Goal: Task Accomplishment & Management: Use online tool/utility

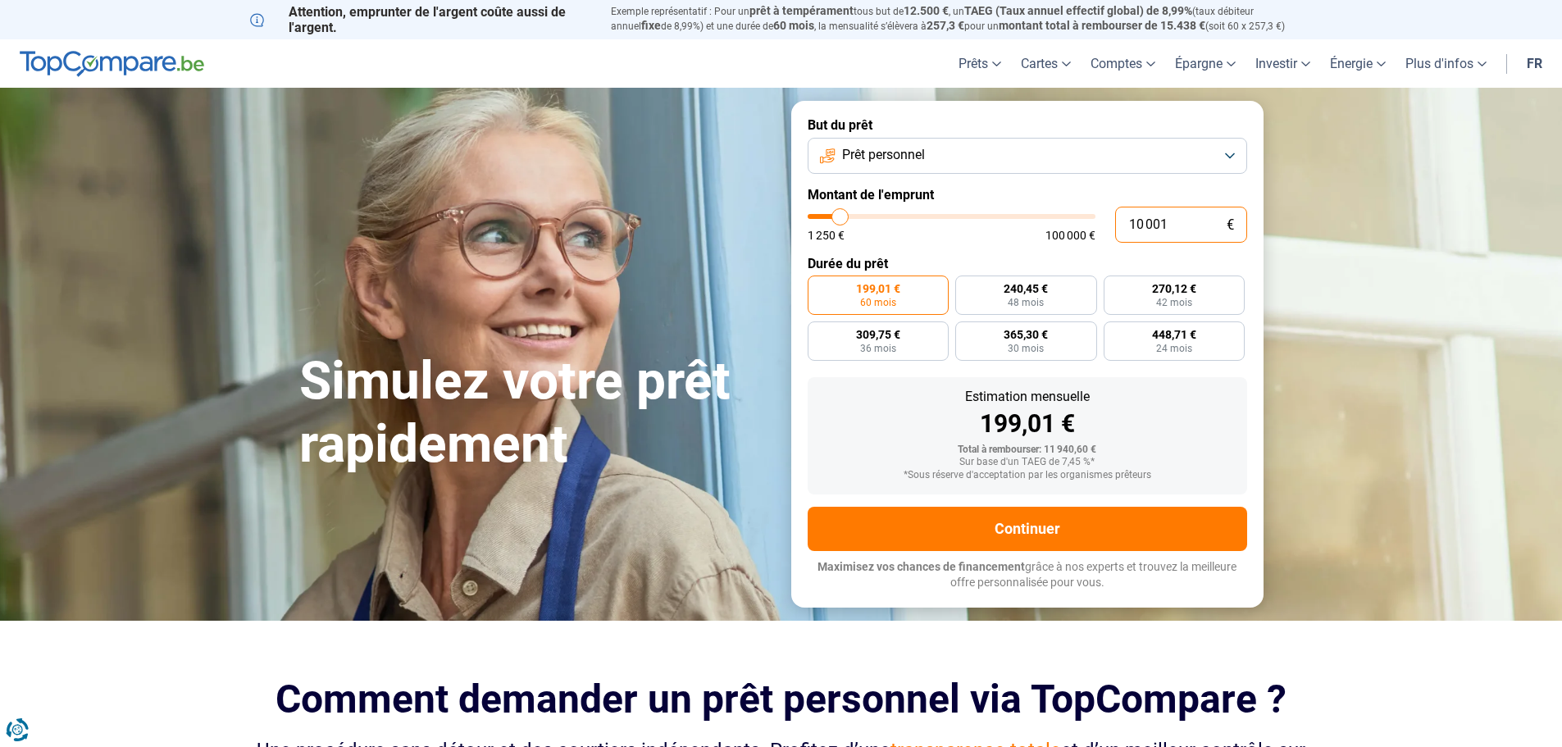
drag, startPoint x: 1179, startPoint y: 231, endPoint x: 1095, endPoint y: 239, distance: 84.1
click at [1095, 239] on div "10 001 € 1 250 € 100 000 €" at bounding box center [1028, 225] width 440 height 36
type input "2"
type input "1250"
type input "25"
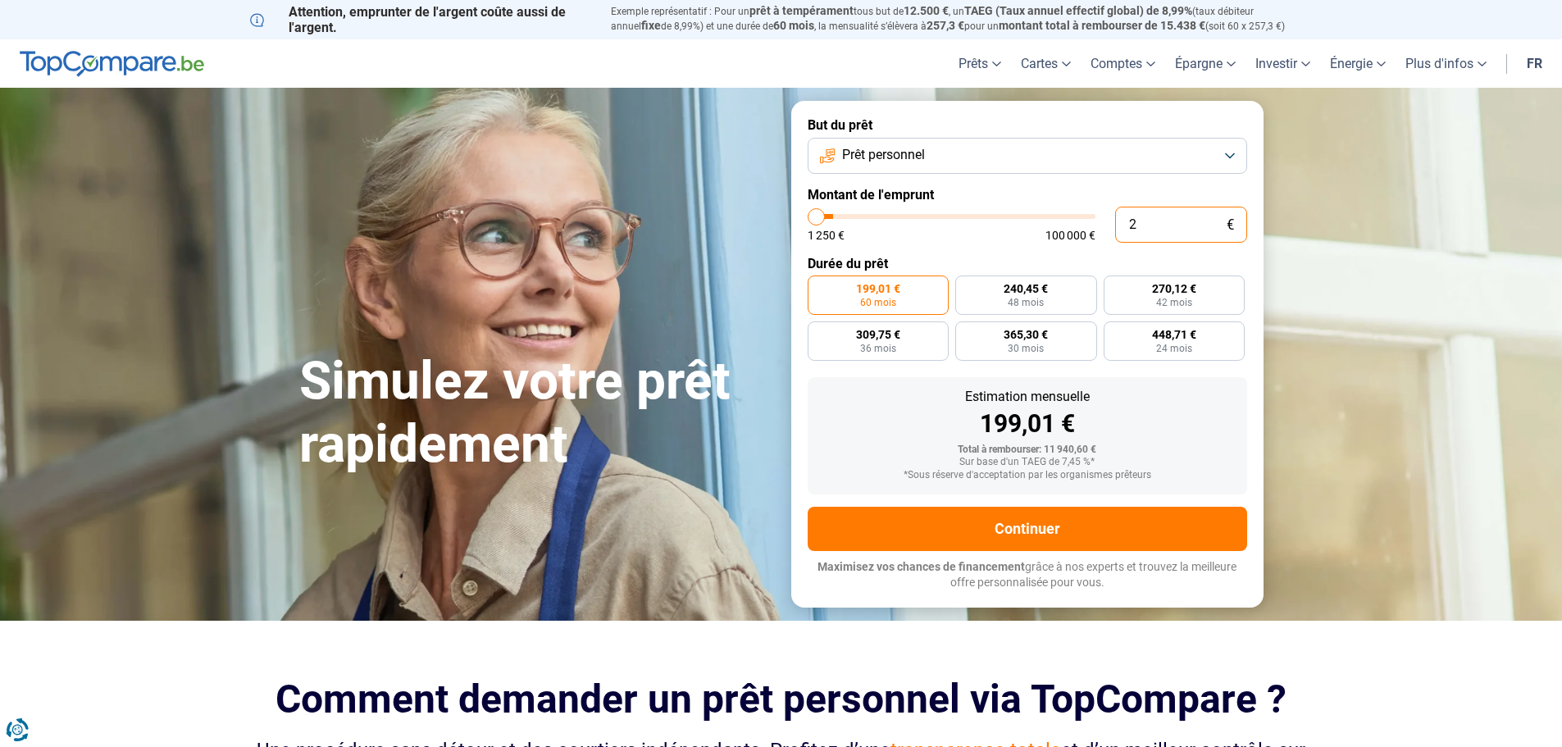
type input "1250"
type input "250"
type input "1250"
type input "2 500"
type input "2500"
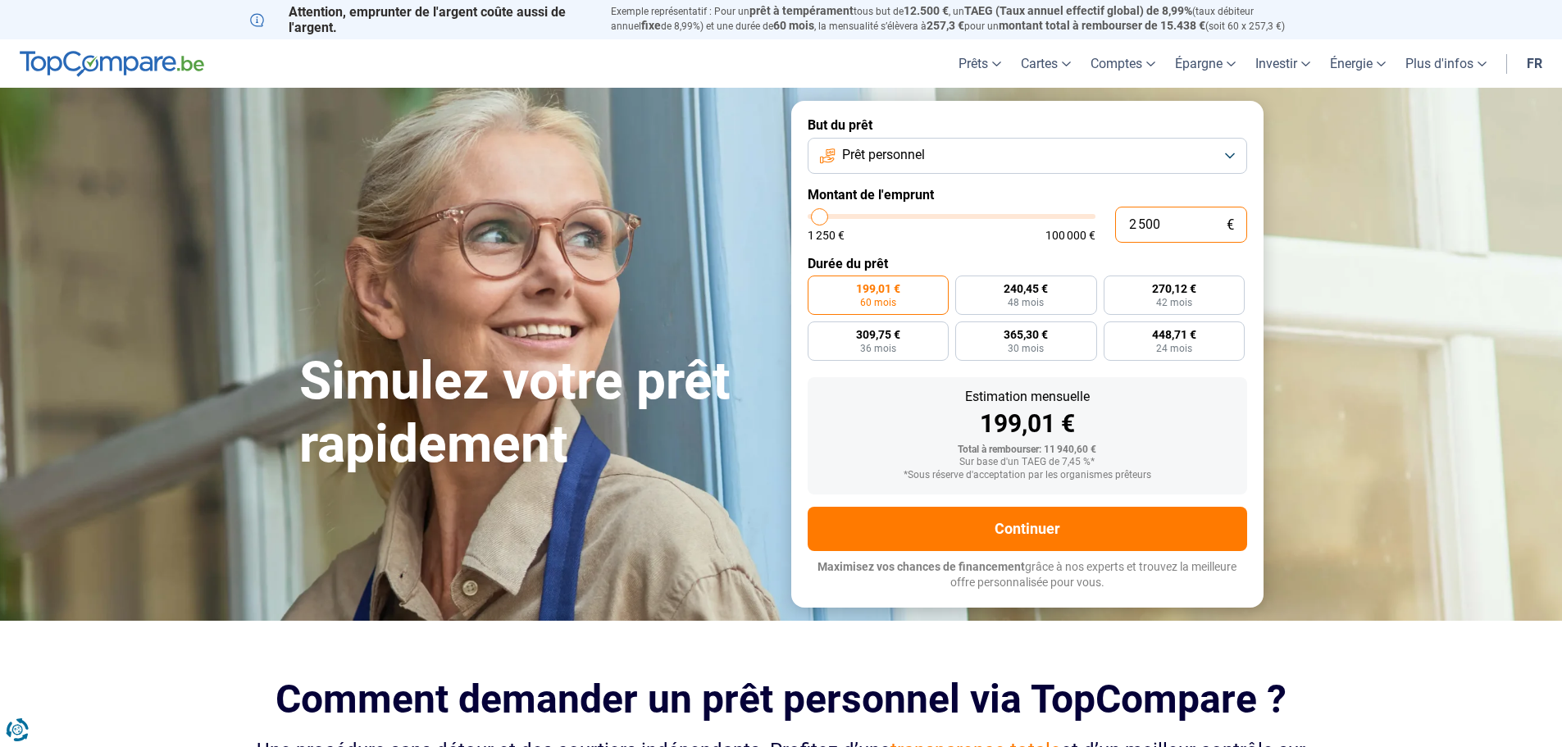
type input "25 000"
type input "25000"
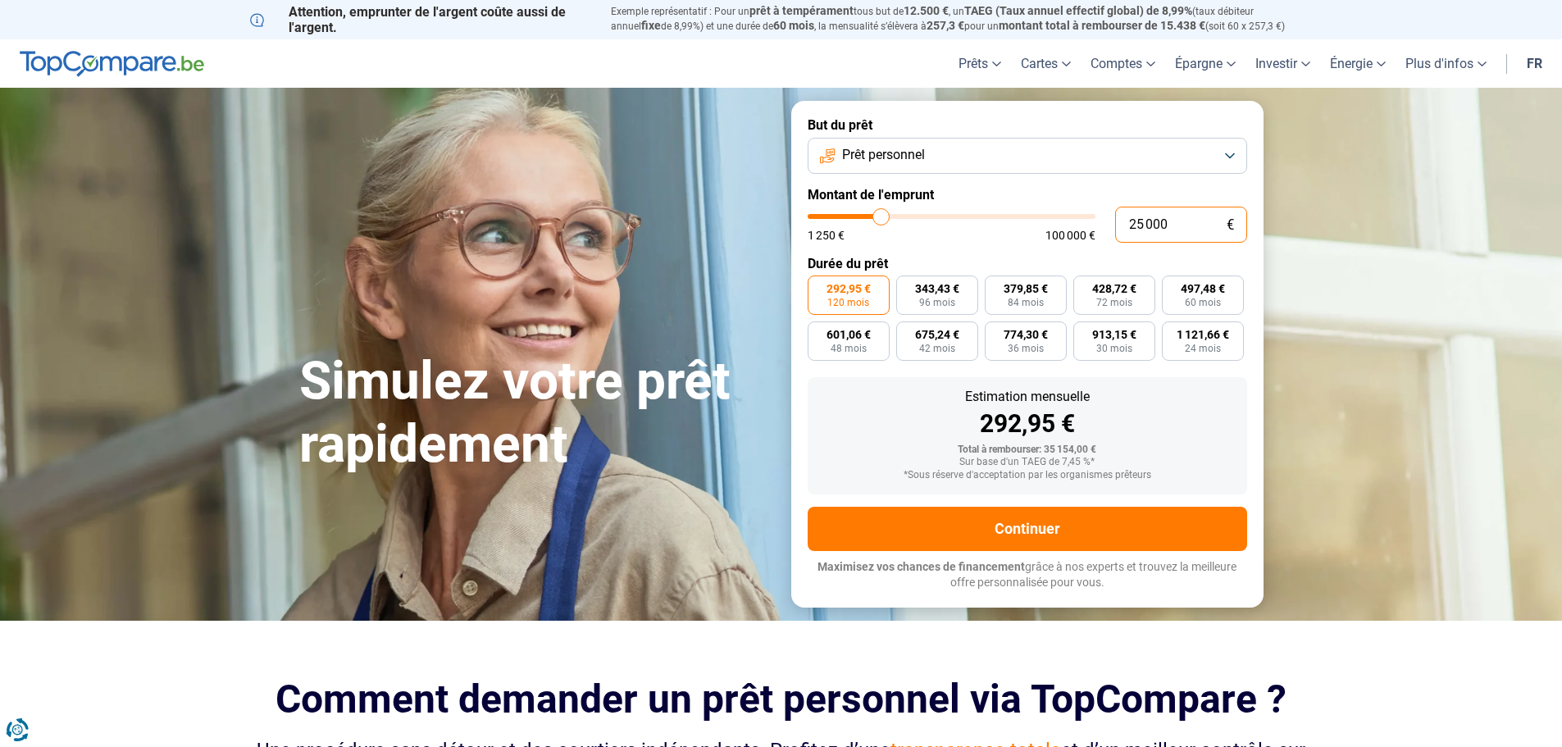
drag, startPoint x: 1176, startPoint y: 221, endPoint x: 1089, endPoint y: 217, distance: 87.0
click at [1116, 218] on input "25 000" at bounding box center [1181, 225] width 132 height 36
type input "5"
type input "1250"
type input "50"
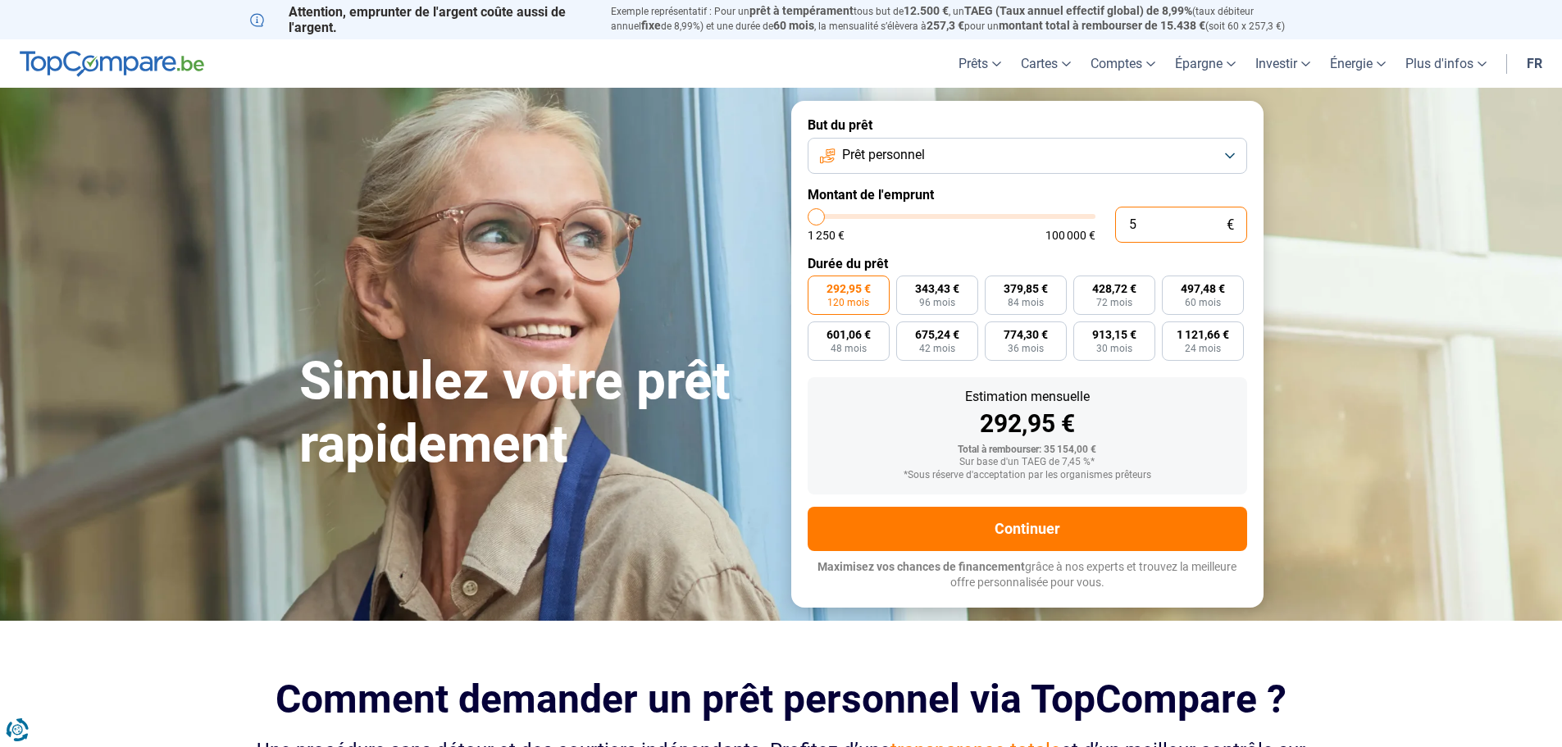
type input "1250"
type input "500"
type input "1250"
type input "5 000"
type input "5000"
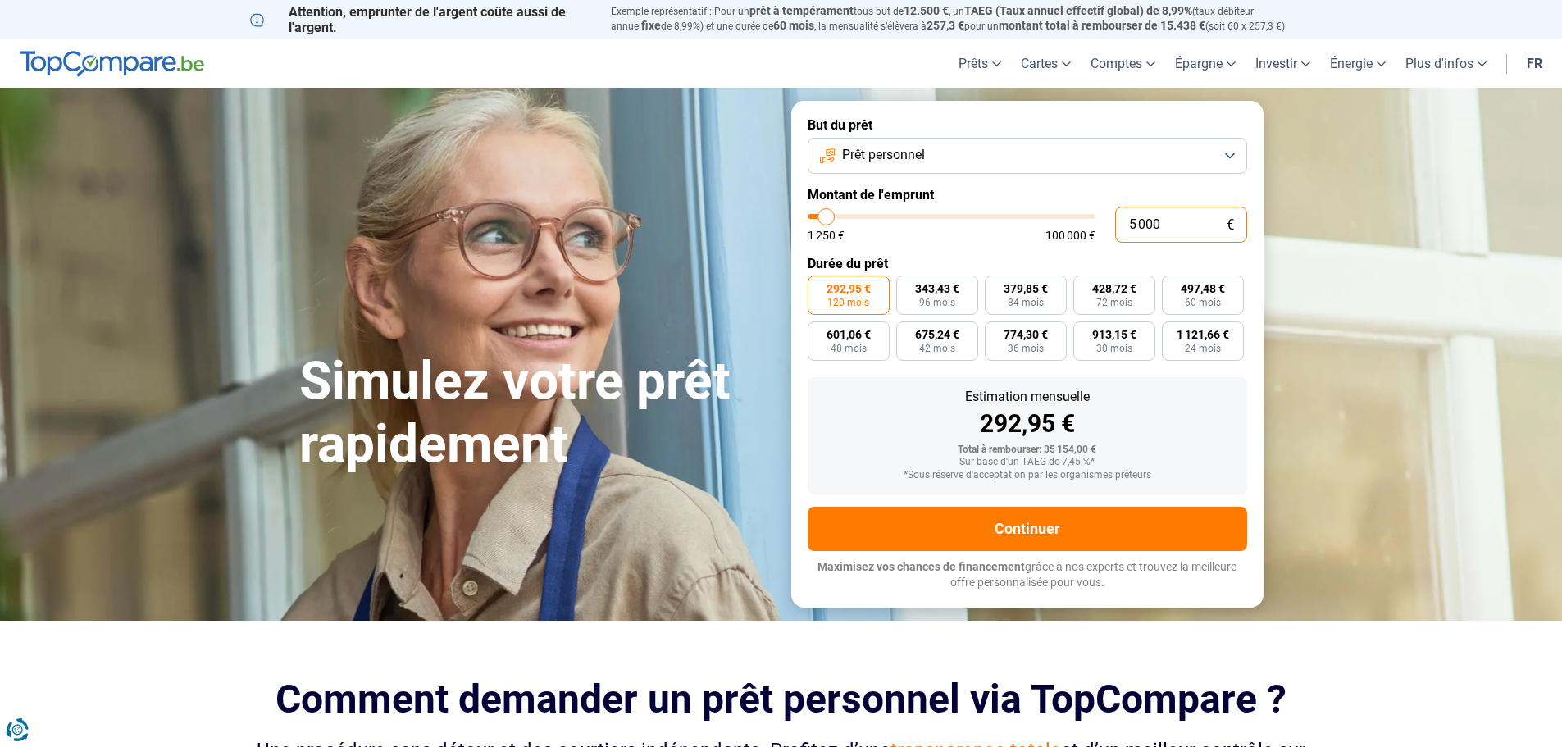
type input "50 000"
type input "50000"
click at [1166, 156] on button "Prêt personnel" at bounding box center [1028, 156] width 440 height 36
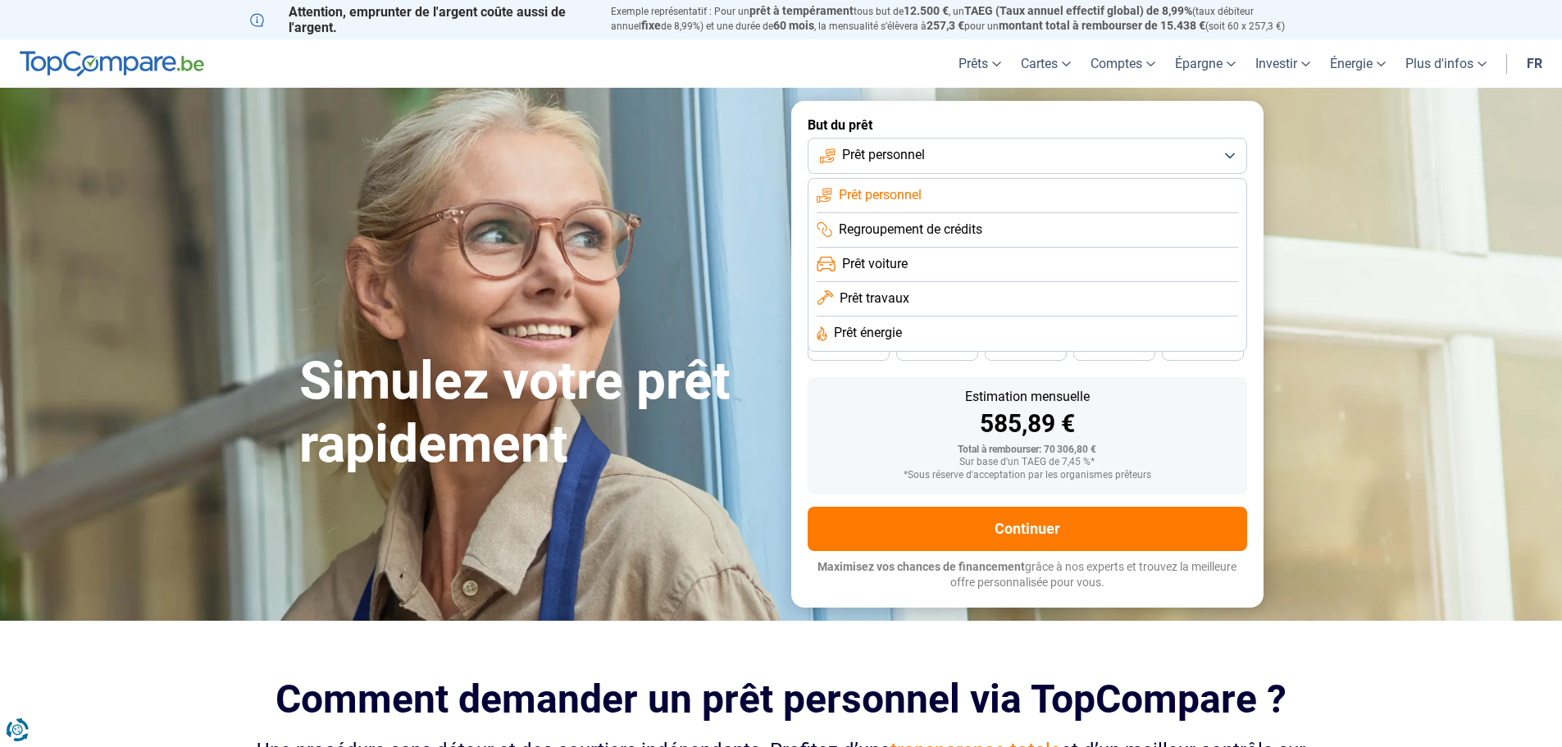
click at [997, 233] on li "Regroupement de crédits" at bounding box center [1028, 230] width 422 height 34
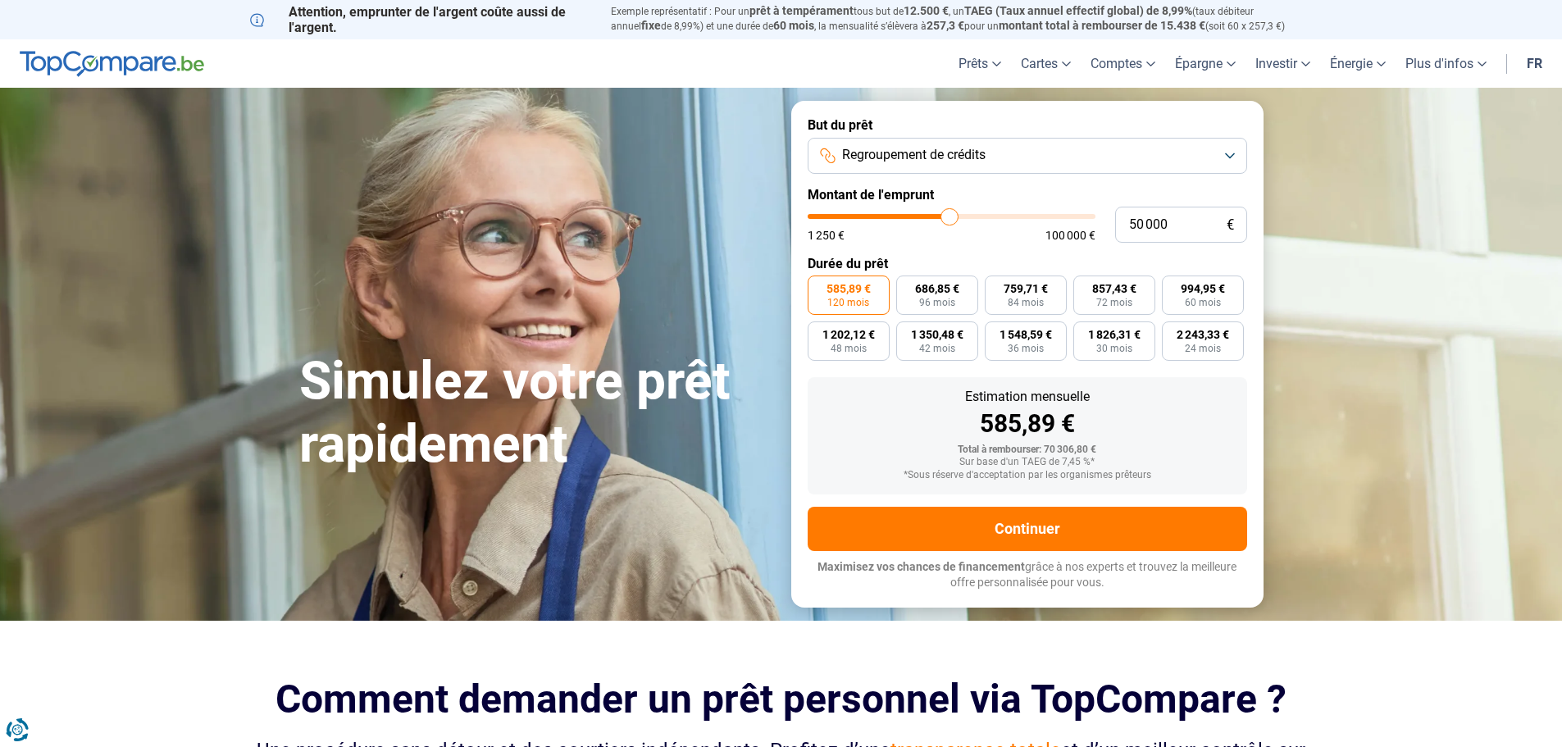
click at [1060, 151] on button "Regroupement de crédits" at bounding box center [1028, 156] width 440 height 36
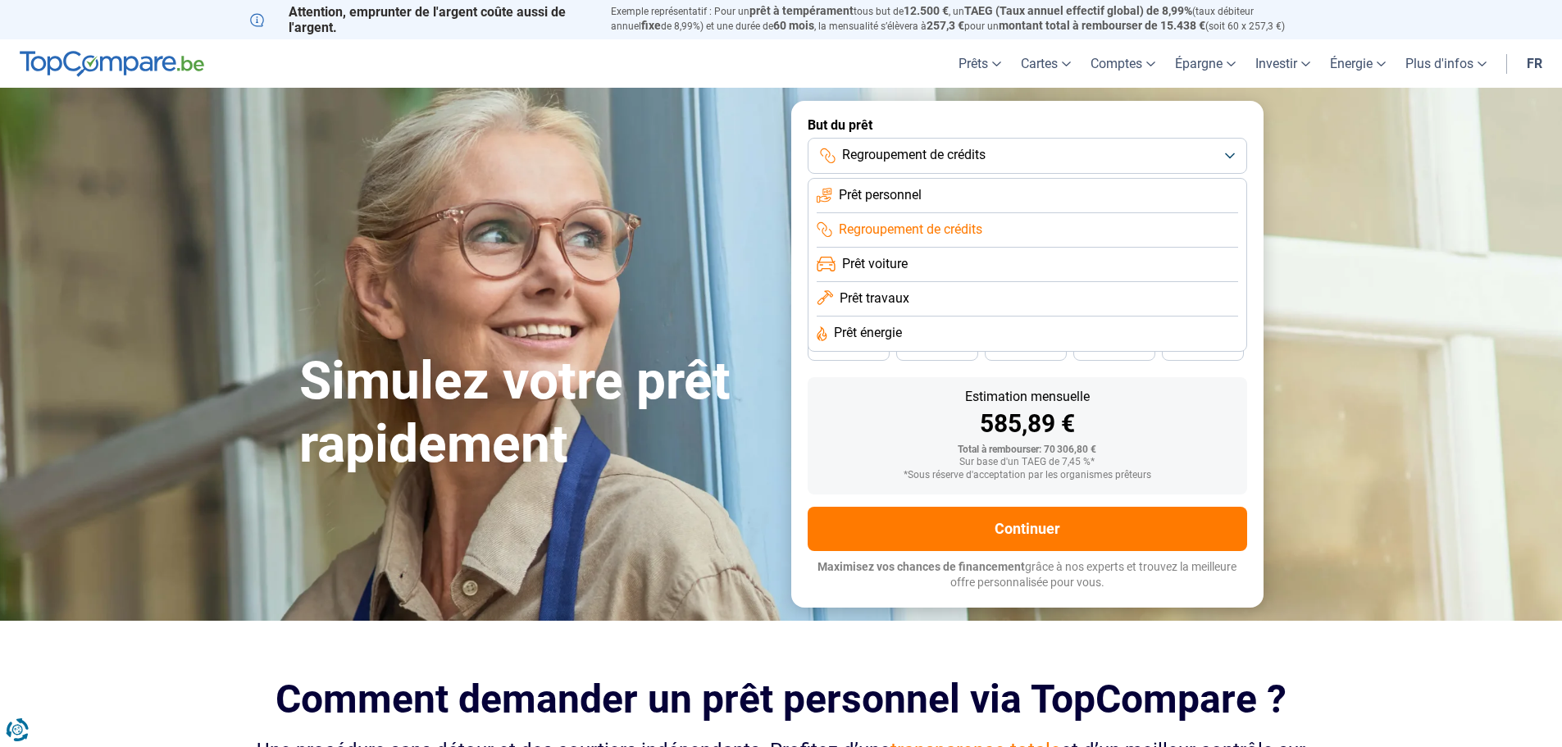
click at [937, 294] on li "Prêt travaux" at bounding box center [1028, 299] width 422 height 34
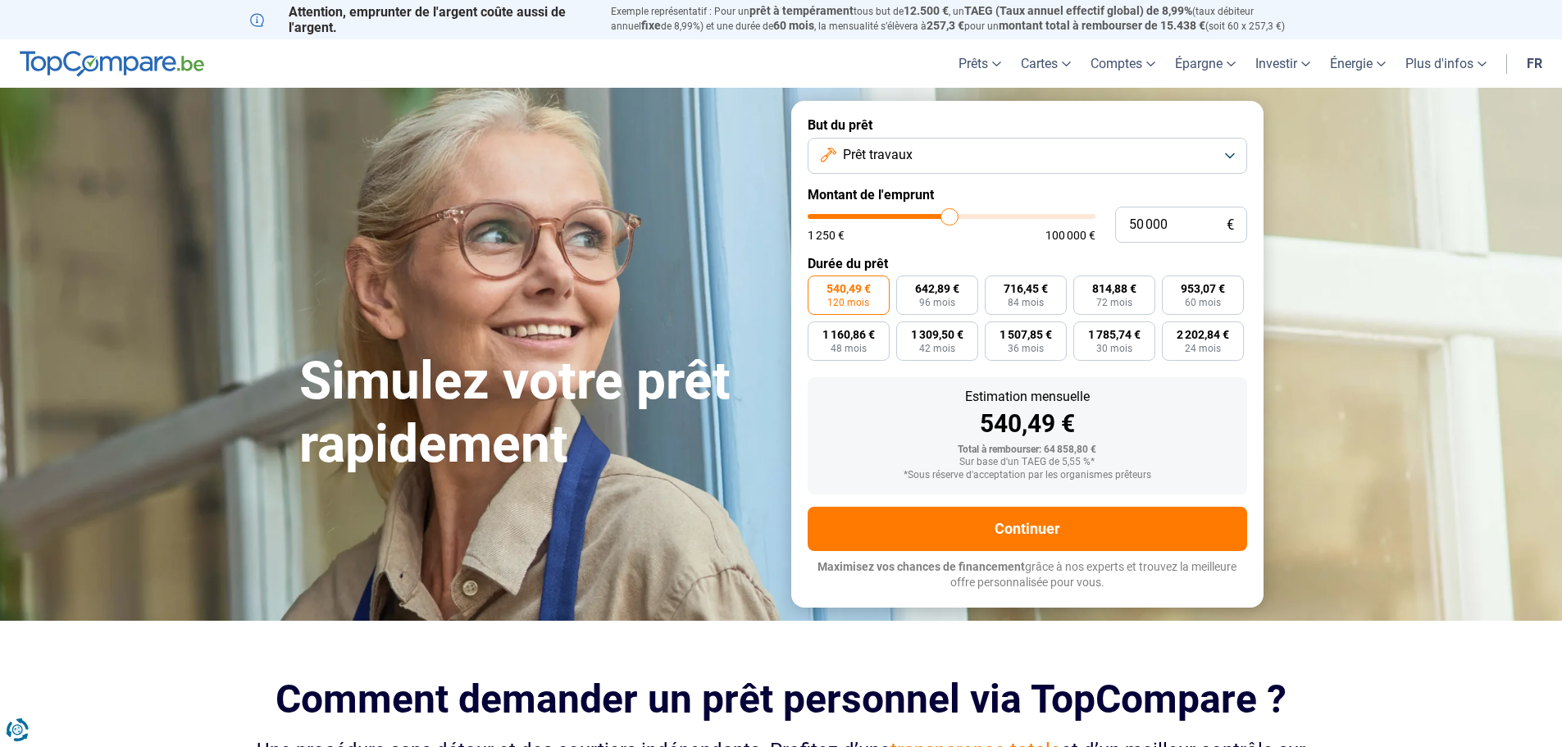
click at [1060, 148] on button "Prêt travaux" at bounding box center [1028, 156] width 440 height 36
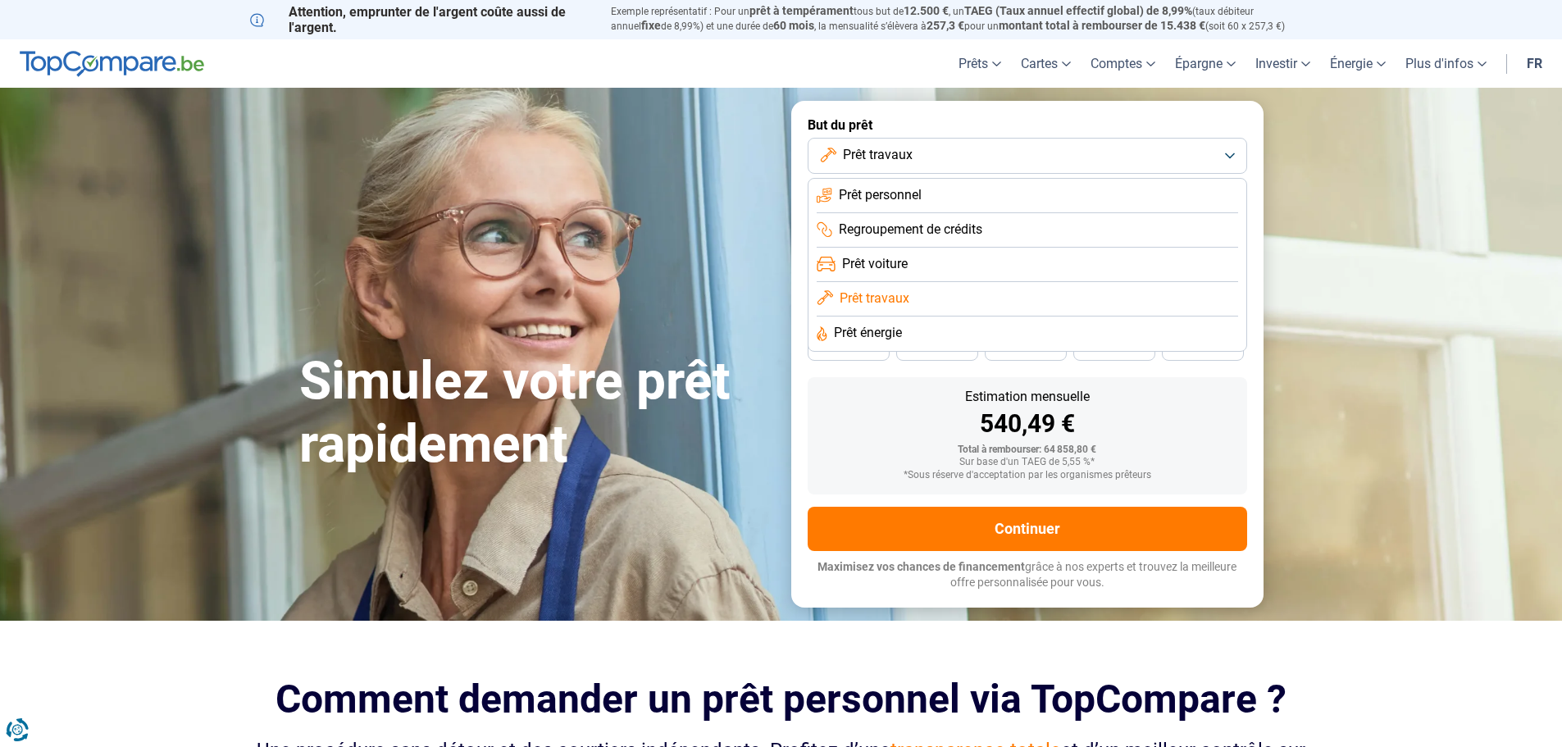
click at [900, 331] on span "Prêt énergie" at bounding box center [868, 333] width 68 height 18
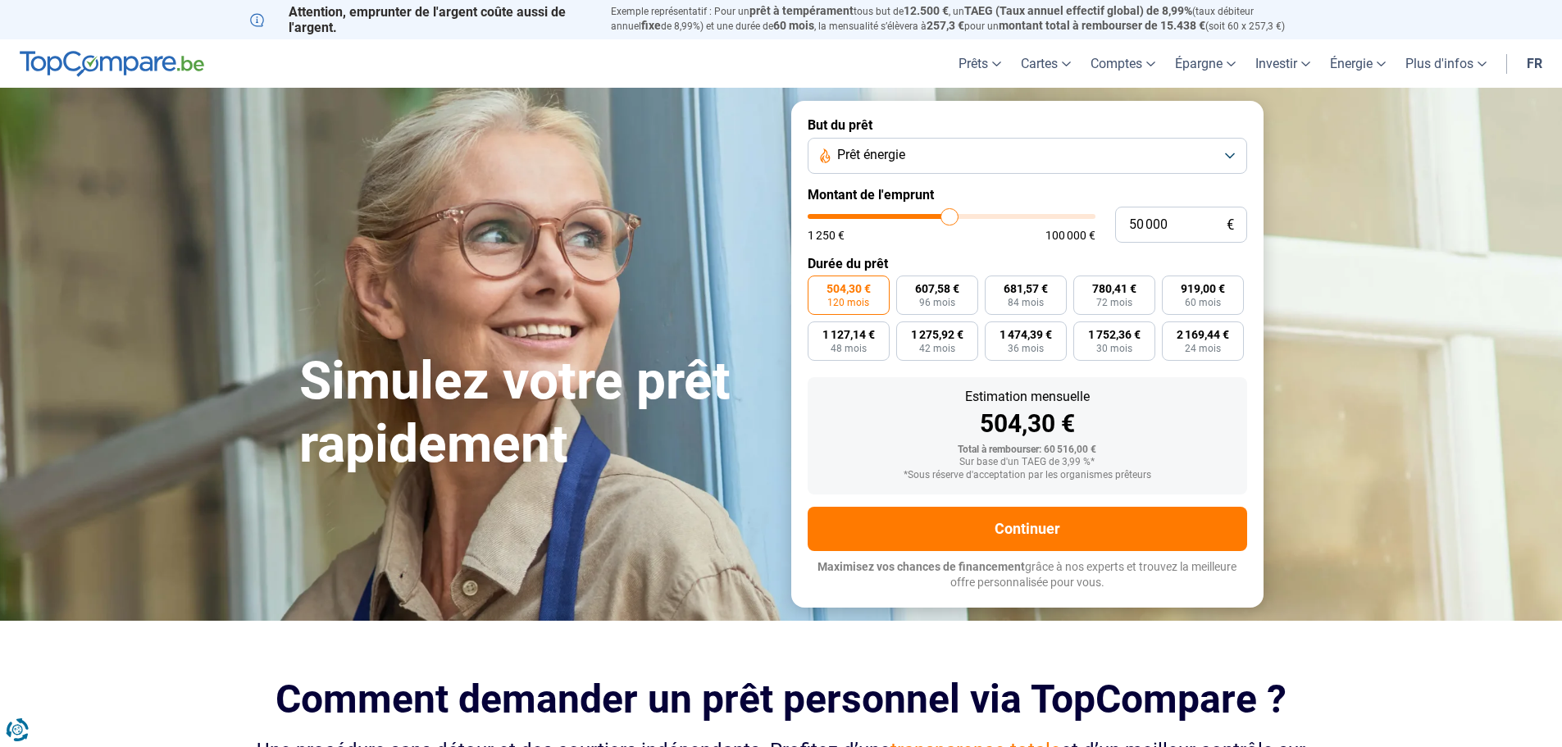
click at [1189, 144] on button "Prêt énergie" at bounding box center [1028, 156] width 440 height 36
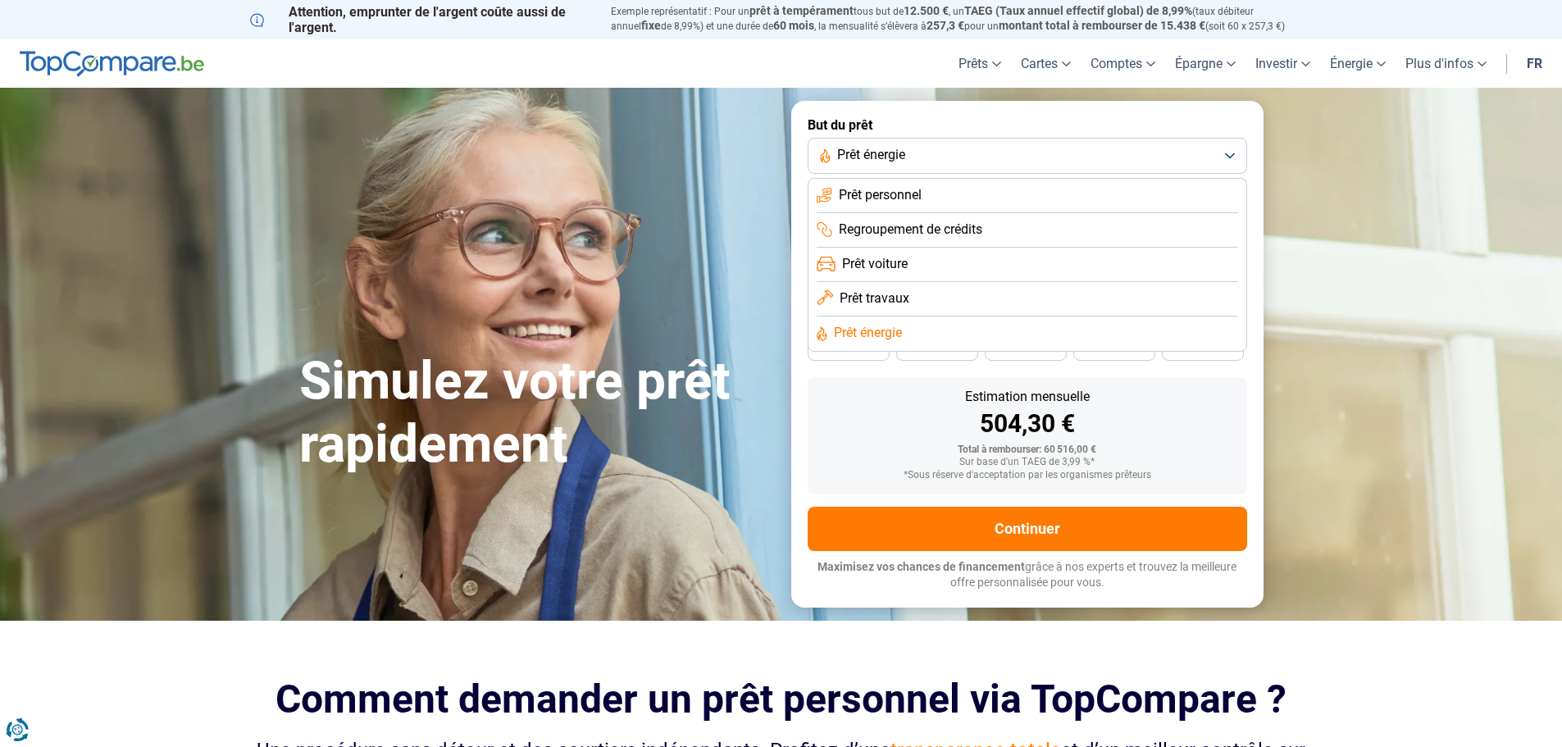
click at [1234, 148] on button "Prêt énergie" at bounding box center [1028, 156] width 440 height 36
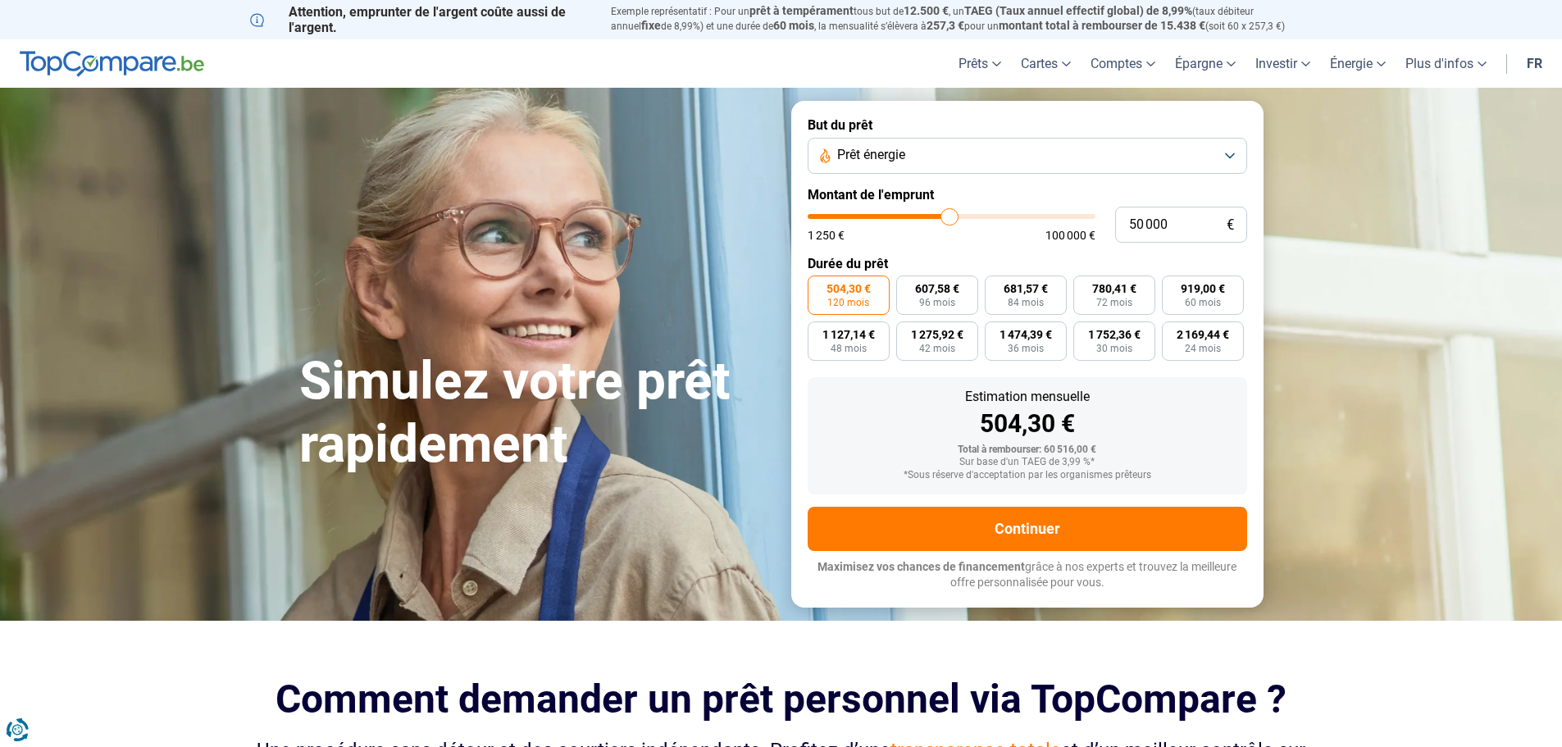
click at [1065, 150] on button "Prêt énergie" at bounding box center [1028, 156] width 440 height 36
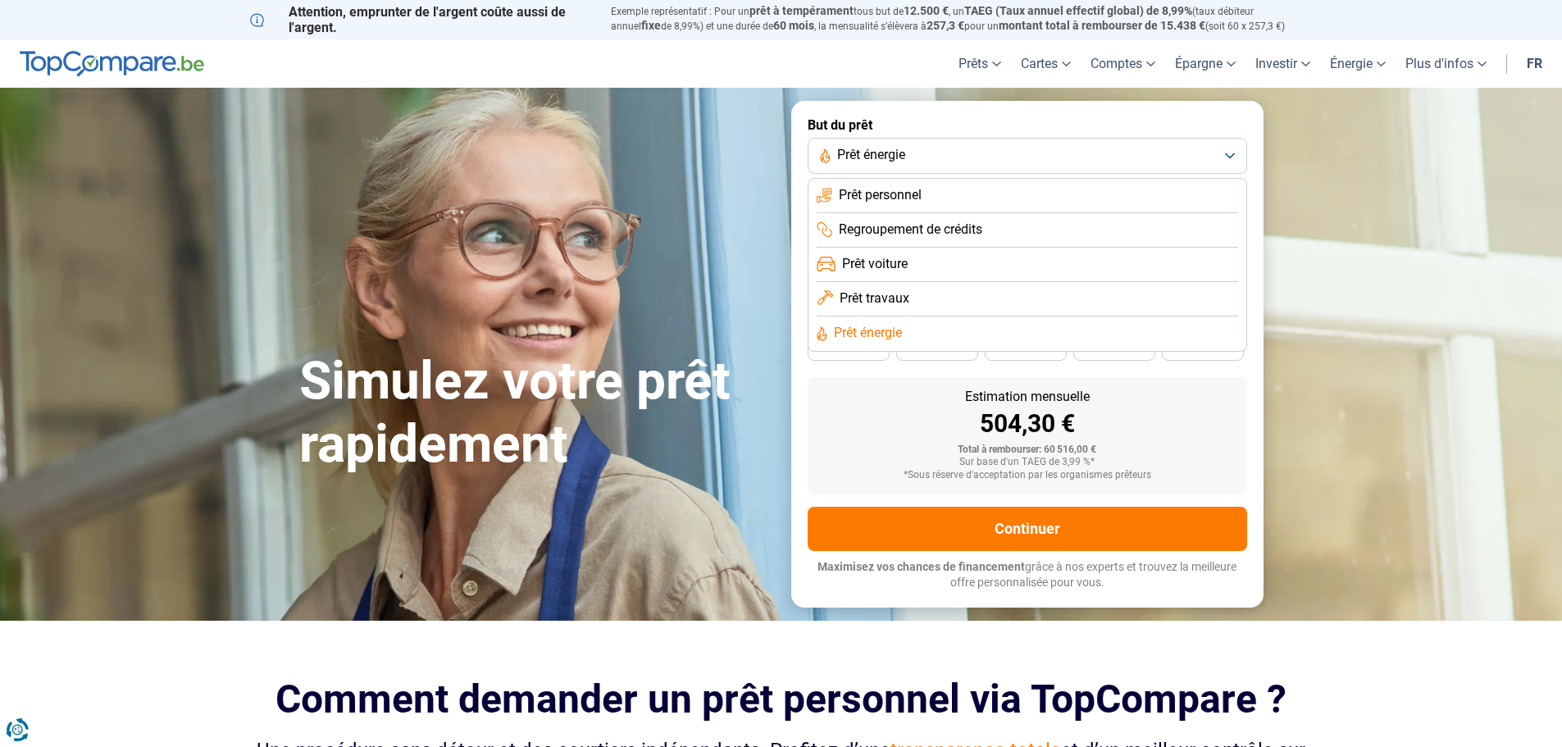
click at [1001, 218] on li "Regroupement de crédits" at bounding box center [1028, 230] width 422 height 34
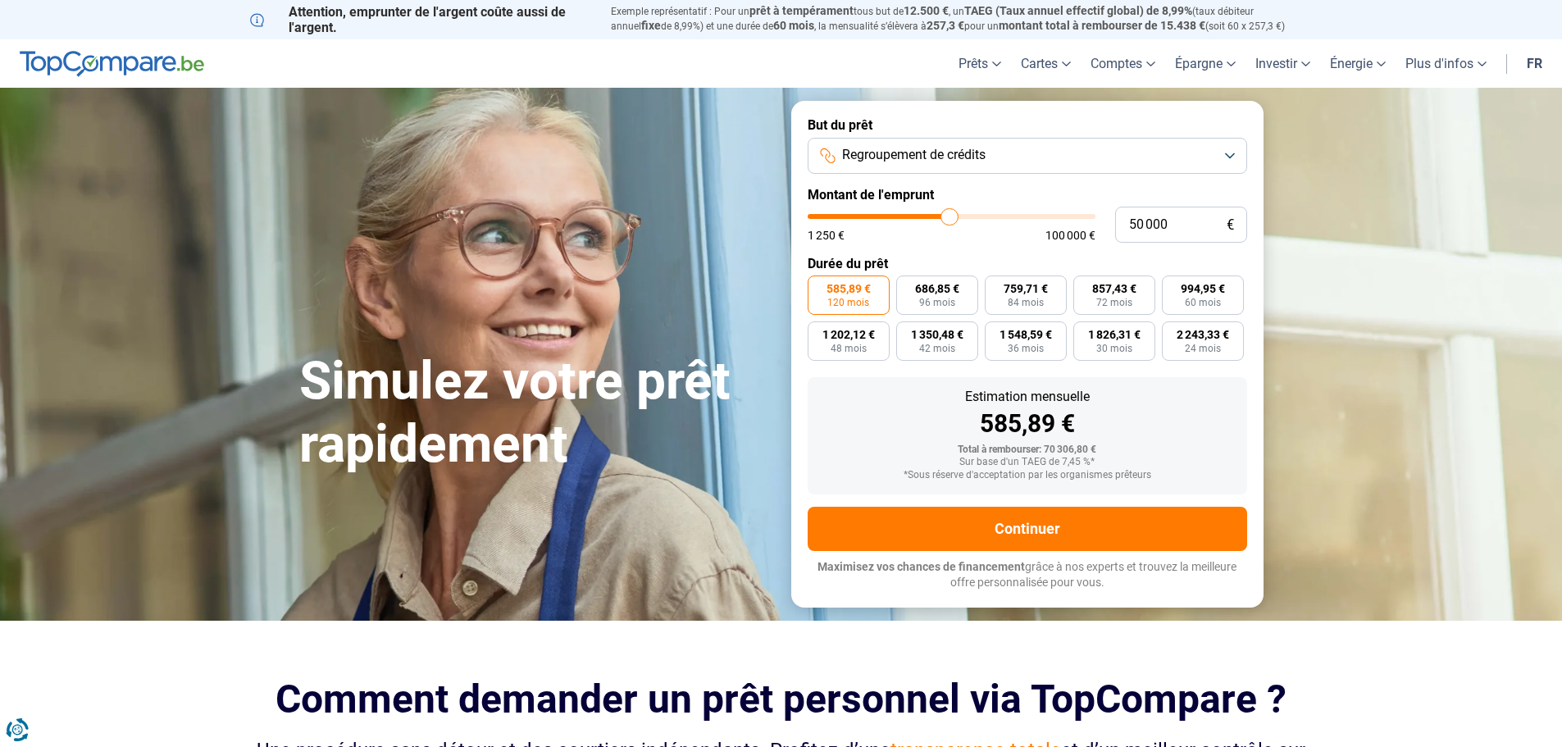
type input "53 000"
type input "53000"
type input "54 000"
type input "54000"
type input "54 250"
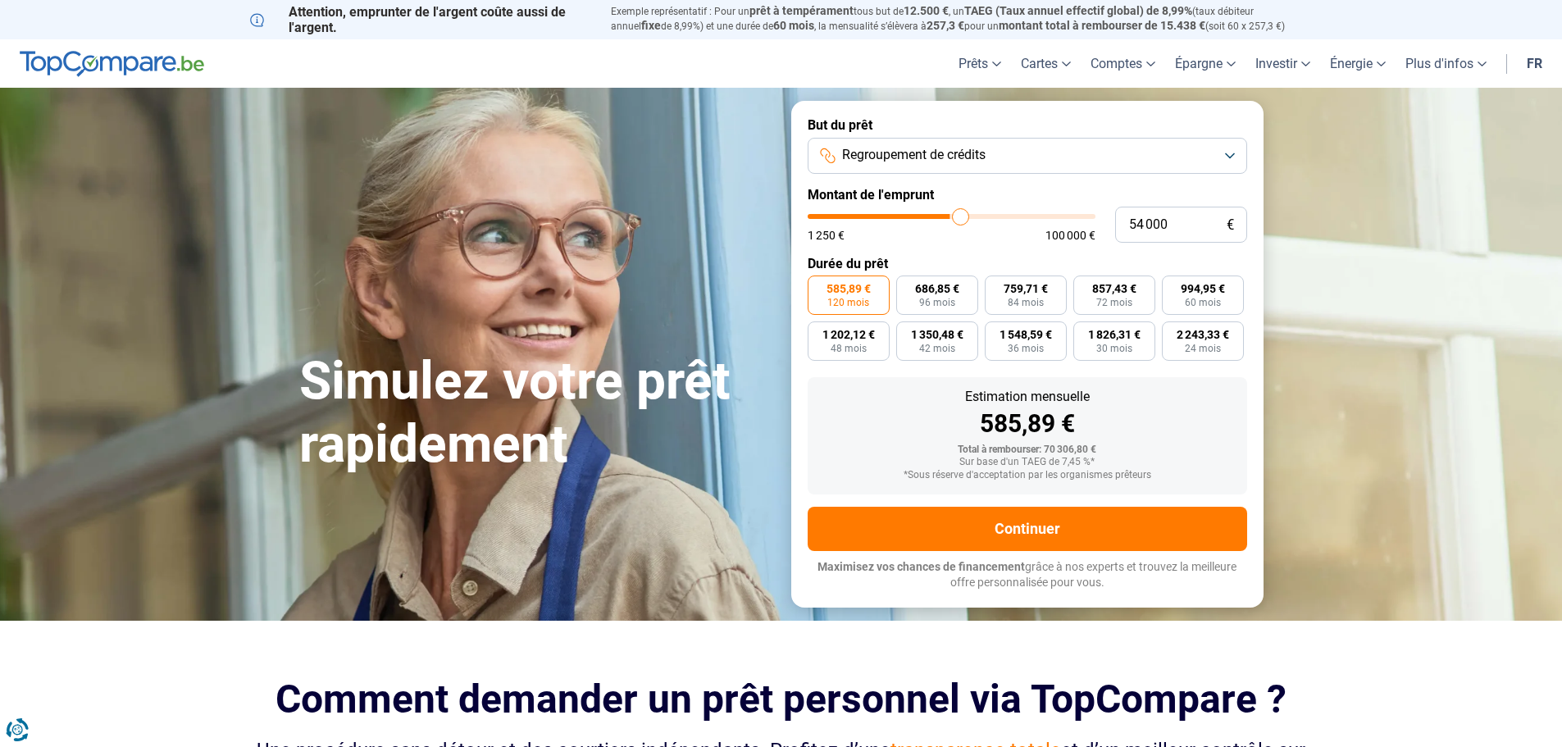
type input "54250"
type input "55 000"
type input "55000"
type input "56 250"
type input "56250"
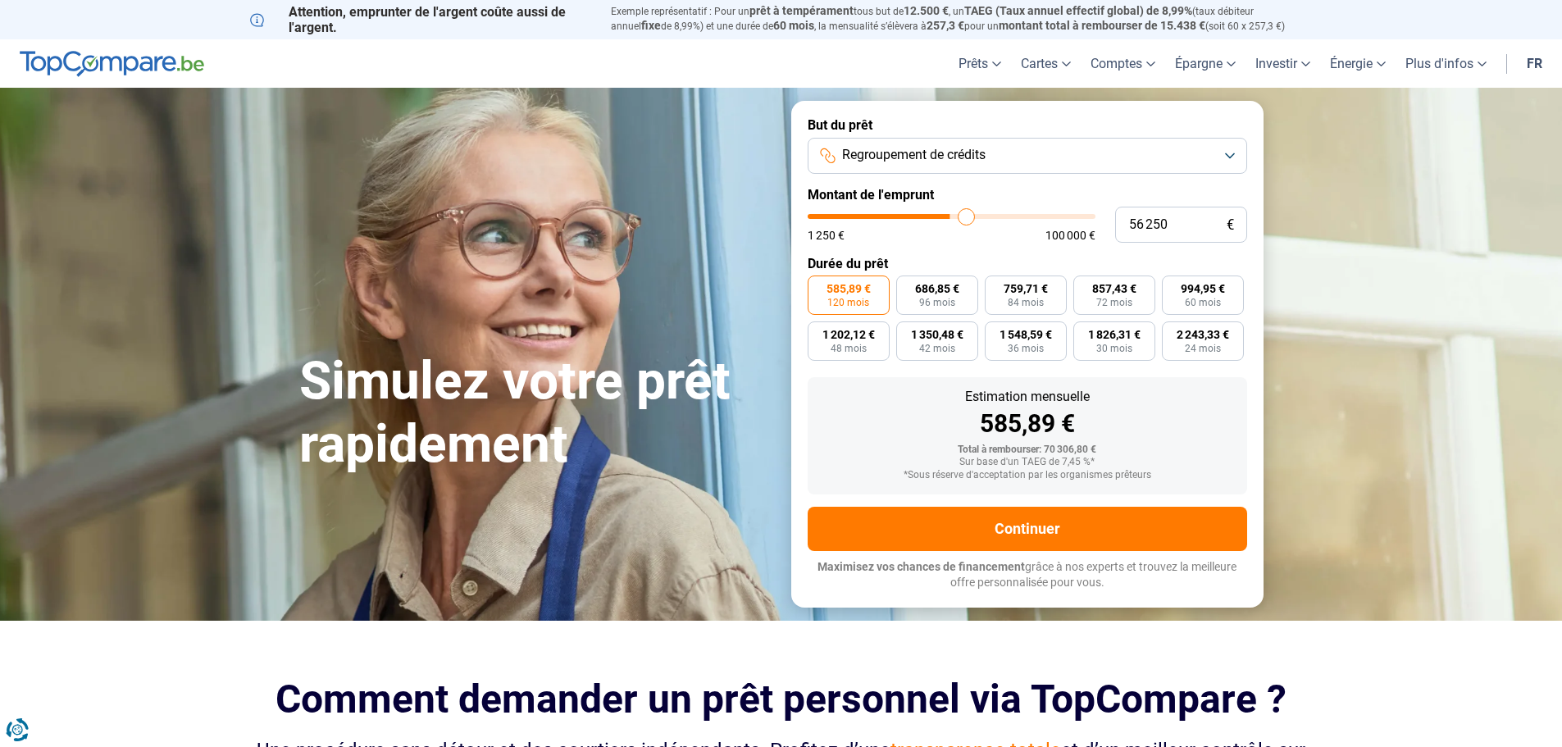
type input "57 000"
type input "57000"
type input "57 250"
type input "57250"
type input "57 750"
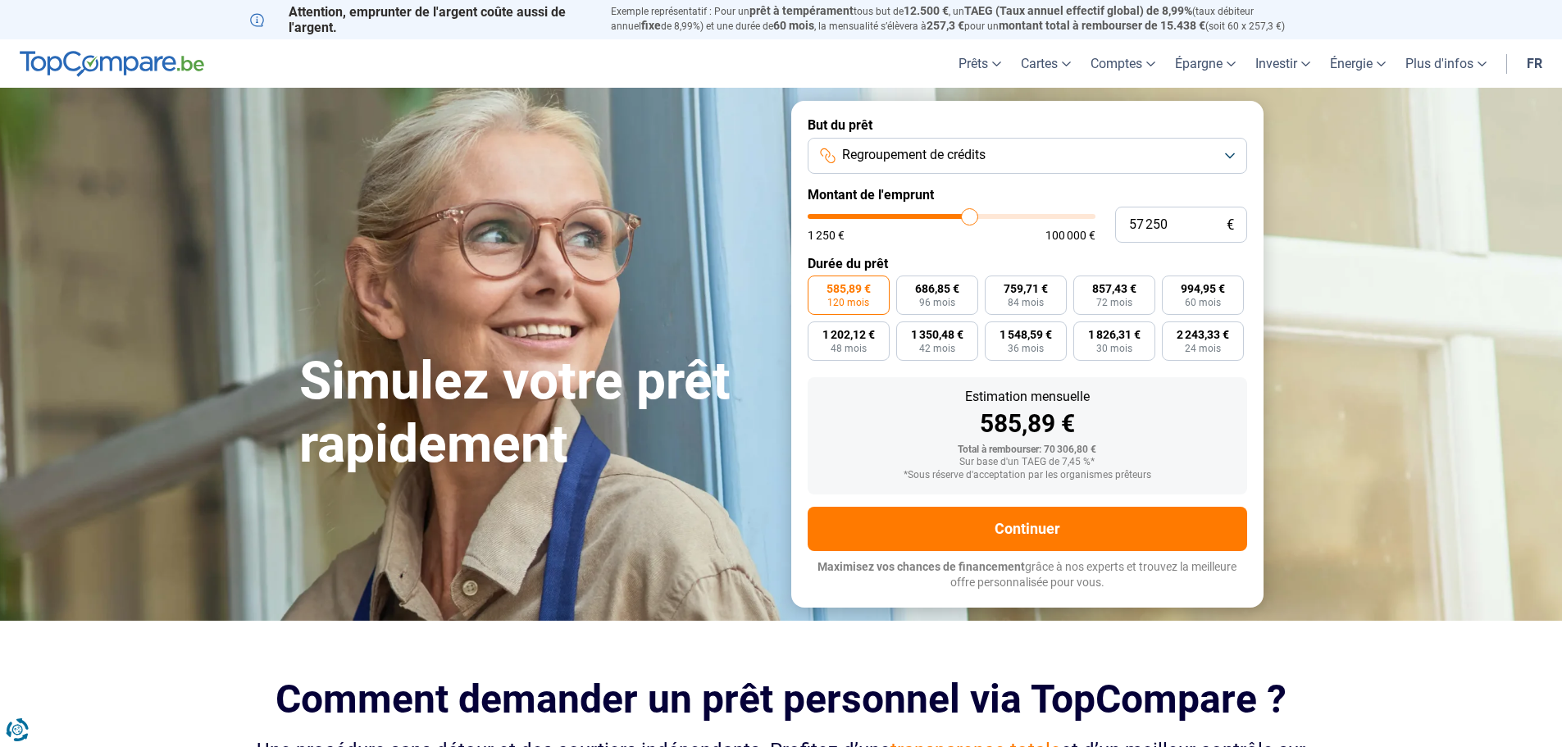
type input "57750"
type input "58 500"
type input "58500"
type input "59 000"
type input "59000"
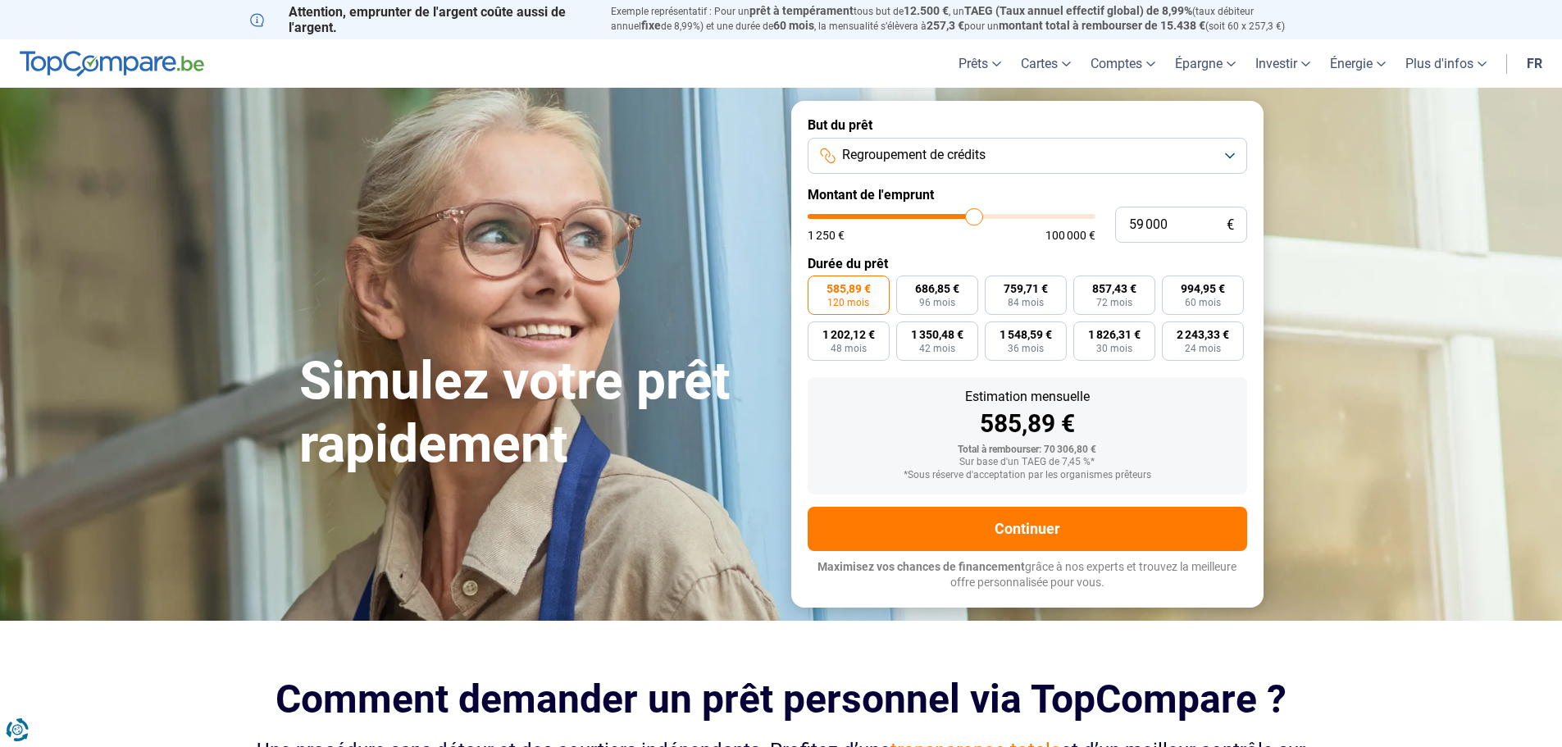
type input "60 000"
type input "60000"
type input "60 750"
type input "60750"
type input "62 000"
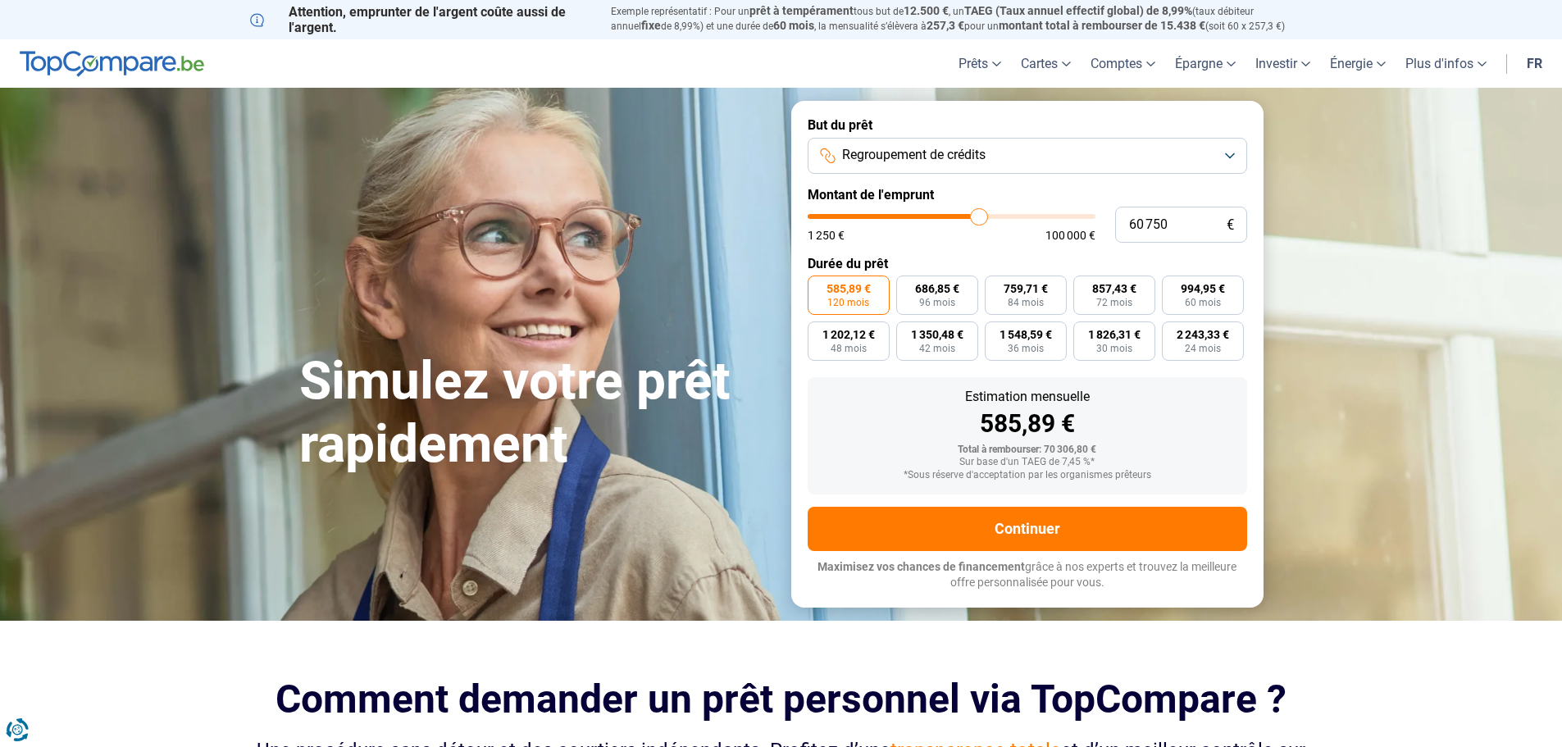
type input "62000"
type input "63 000"
type input "63000"
type input "63 750"
type input "63750"
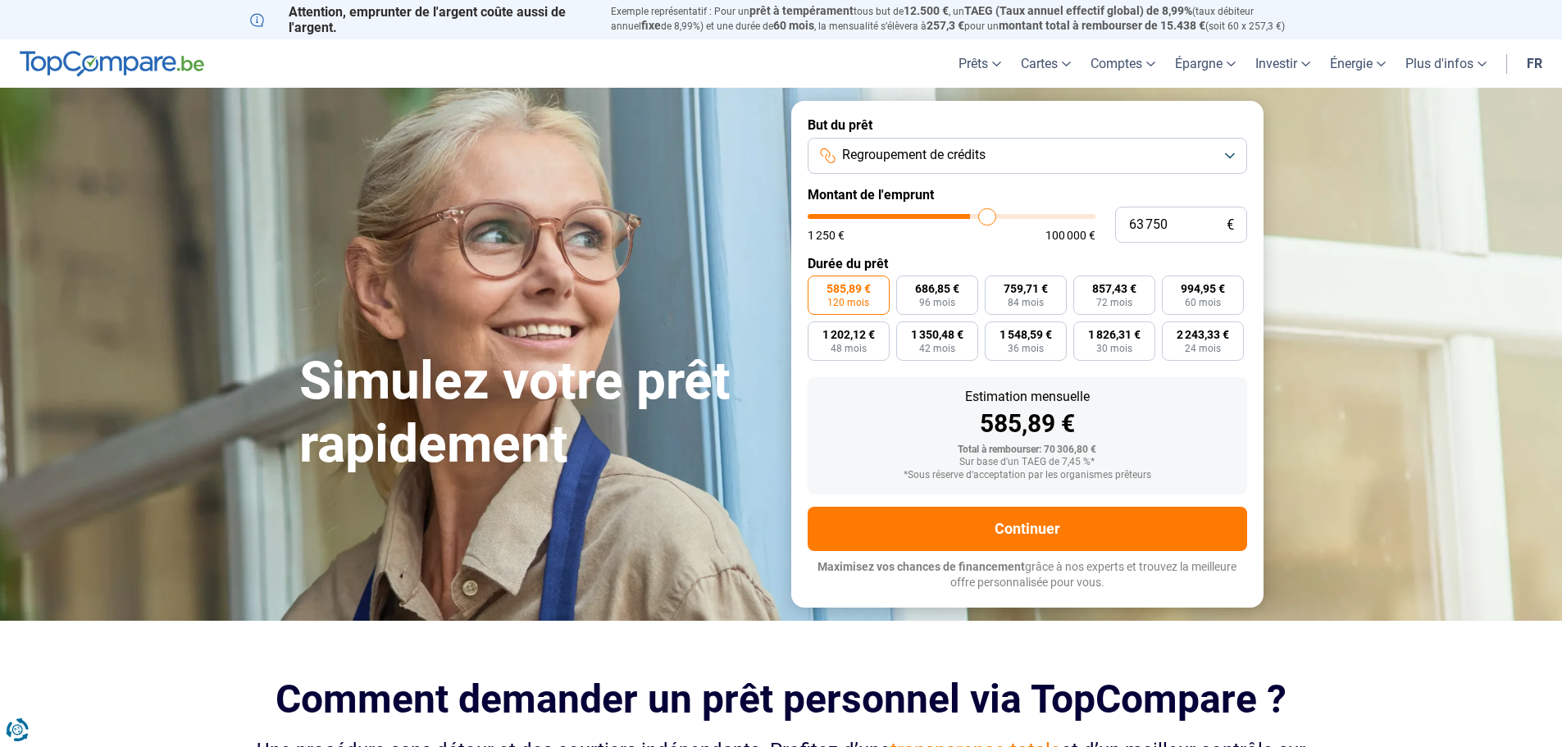
type input "65 000"
type input "65000"
type input "66 000"
type input "66000"
type input "66 750"
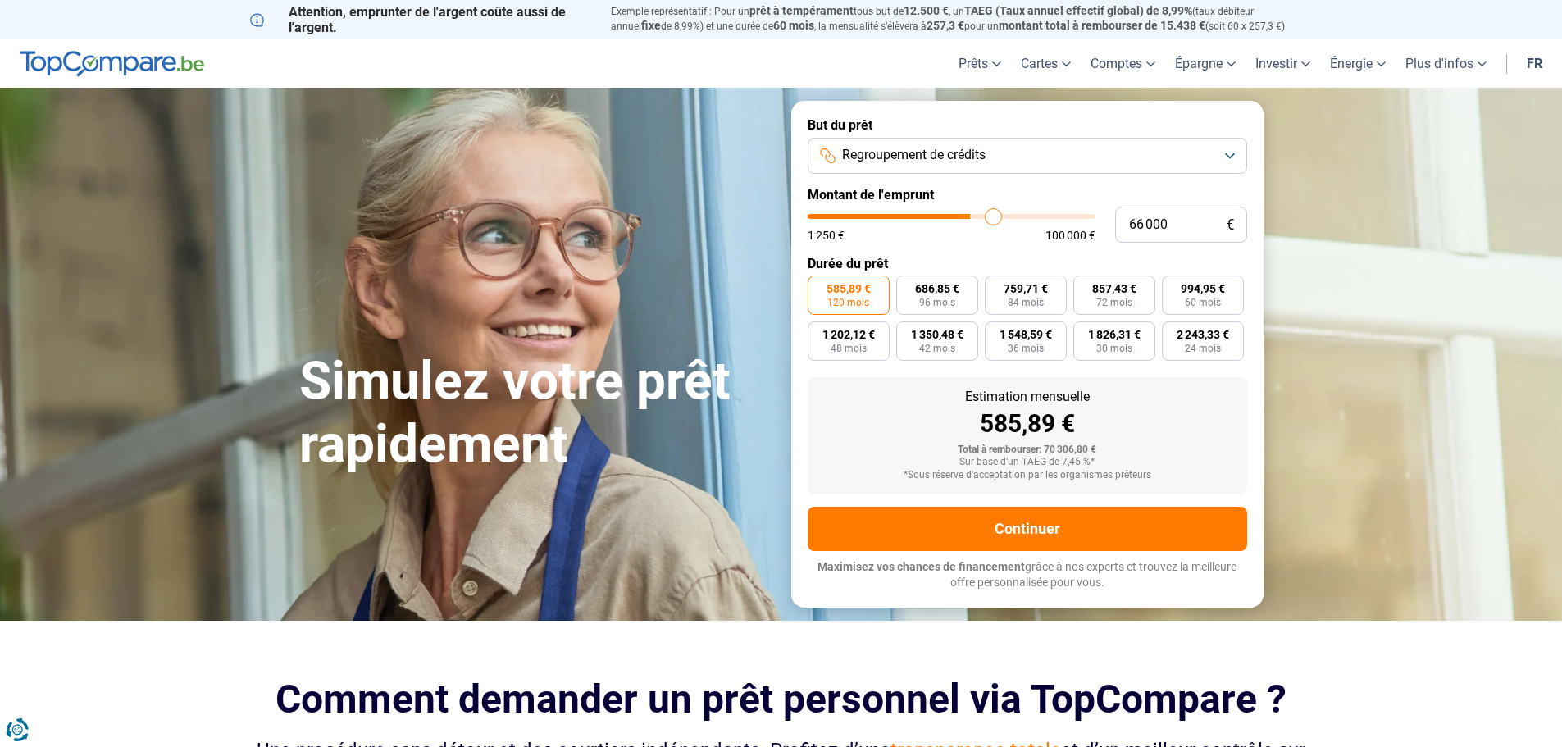
type input "66750"
type input "68 250"
type input "68250"
type input "69 500"
type input "69500"
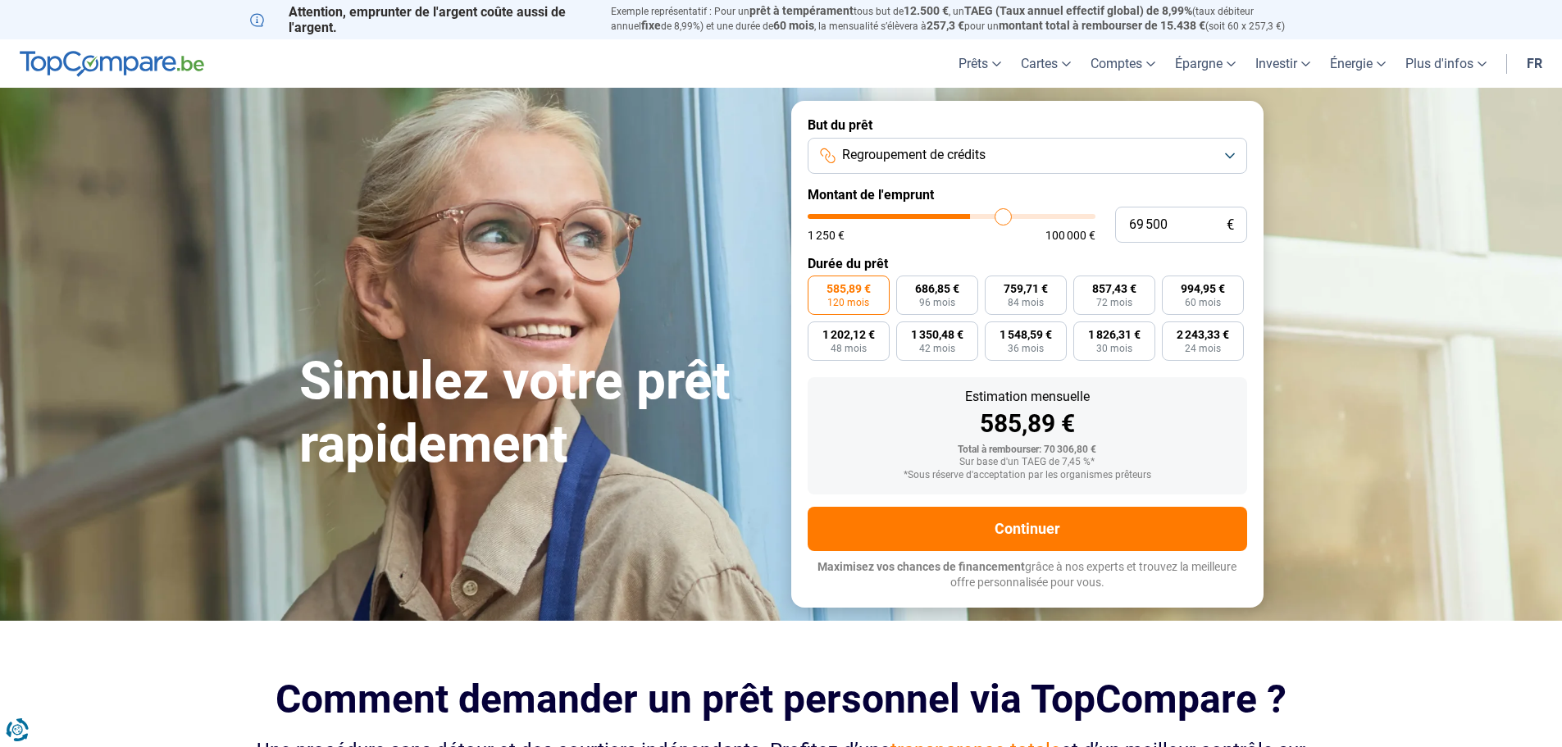
type input "71 750"
type input "71750"
type input "72 750"
type input "72750"
type input "73 750"
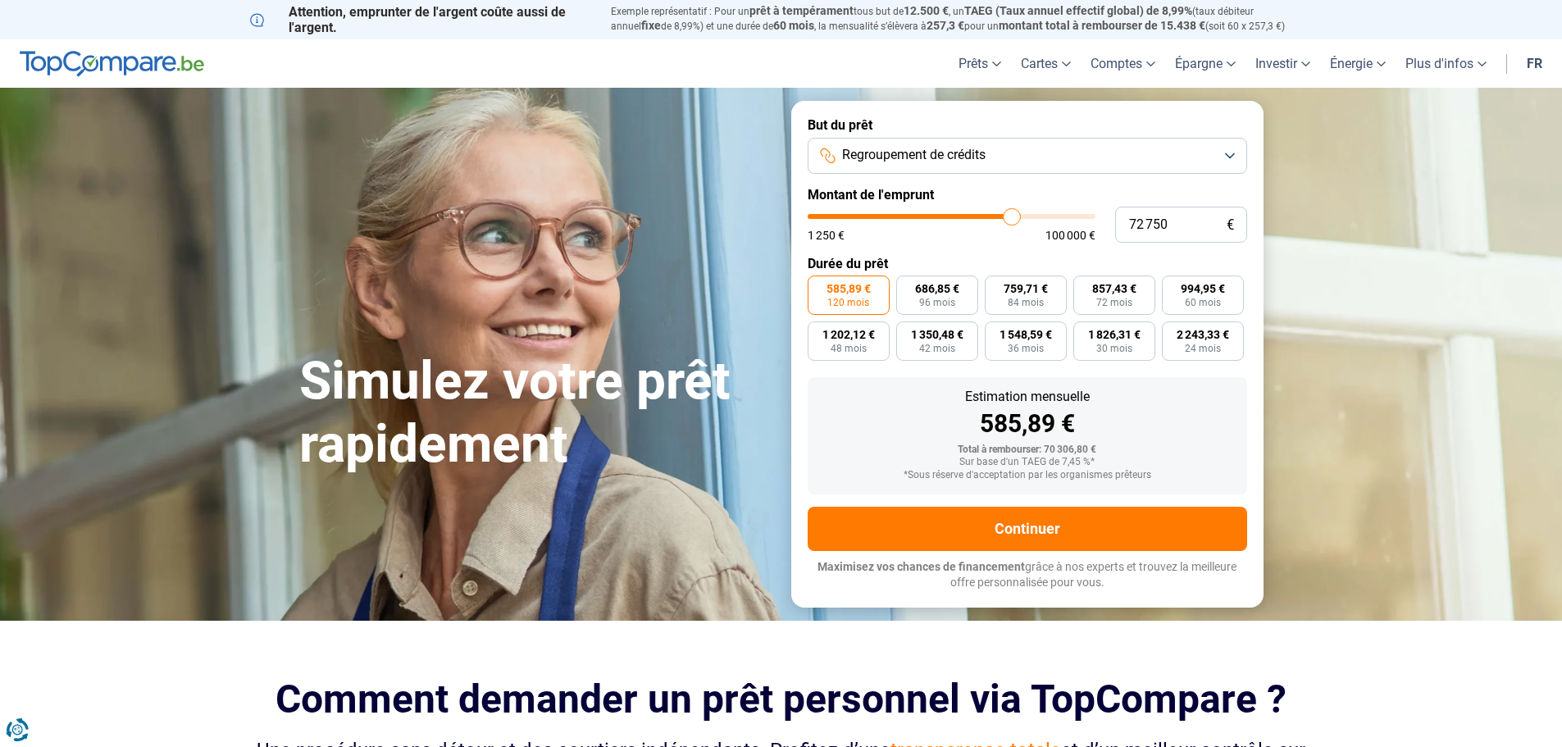
type input "73750"
type input "75 000"
type input "75000"
type input "75 500"
type input "75500"
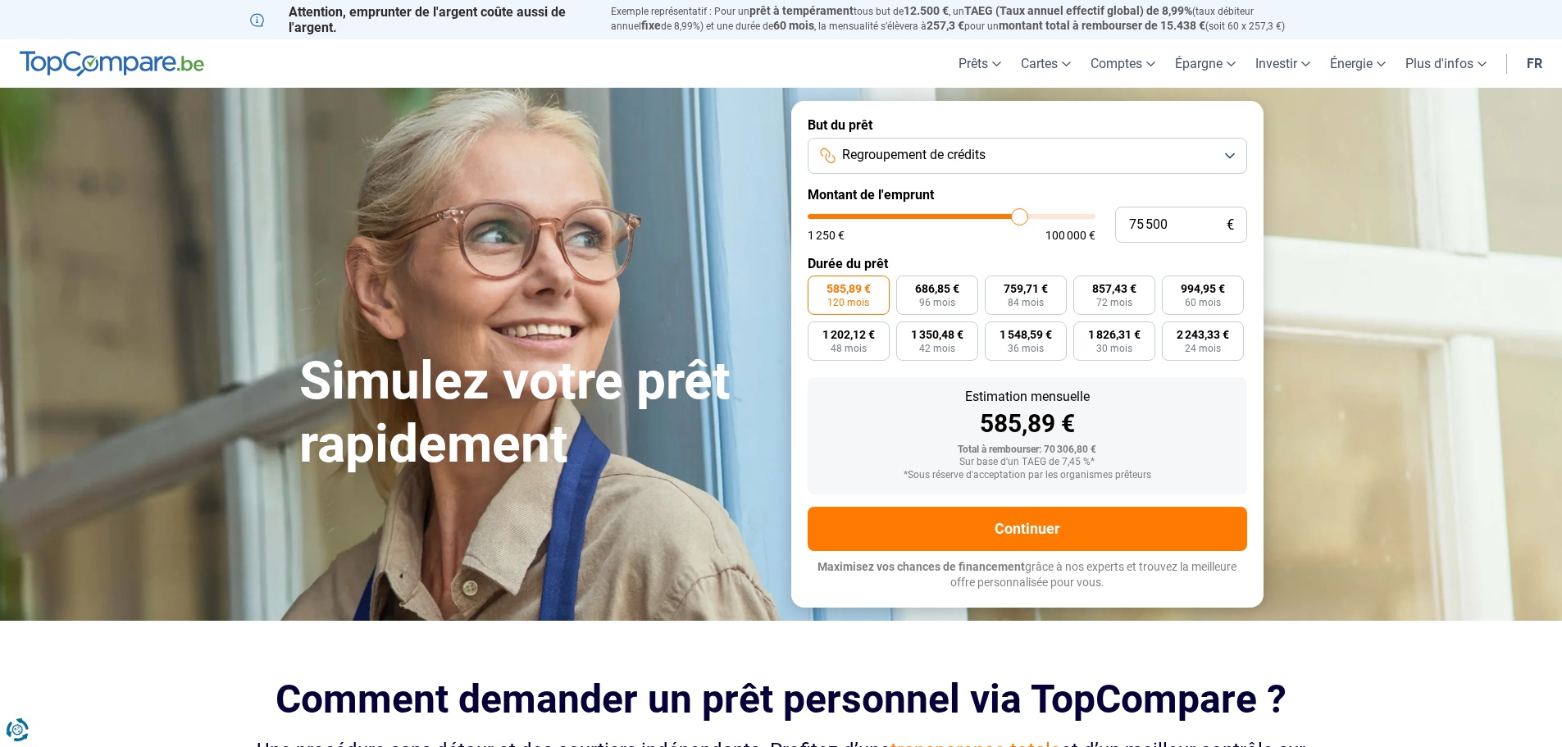
type input "75 750"
type input "75750"
type input "76 750"
type input "76750"
type input "78 250"
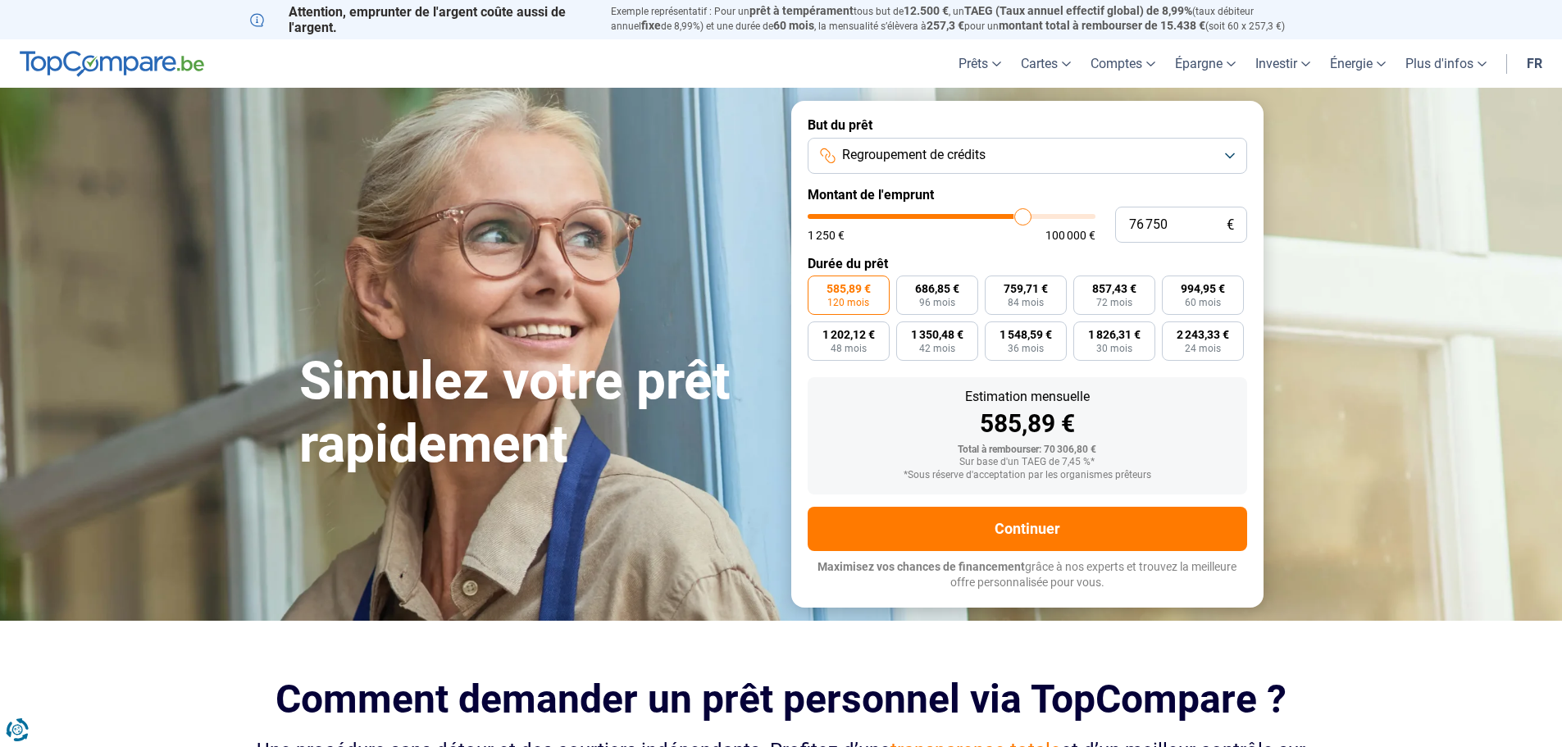
type input "78250"
type input "80 000"
type input "80000"
type input "82 500"
type input "82500"
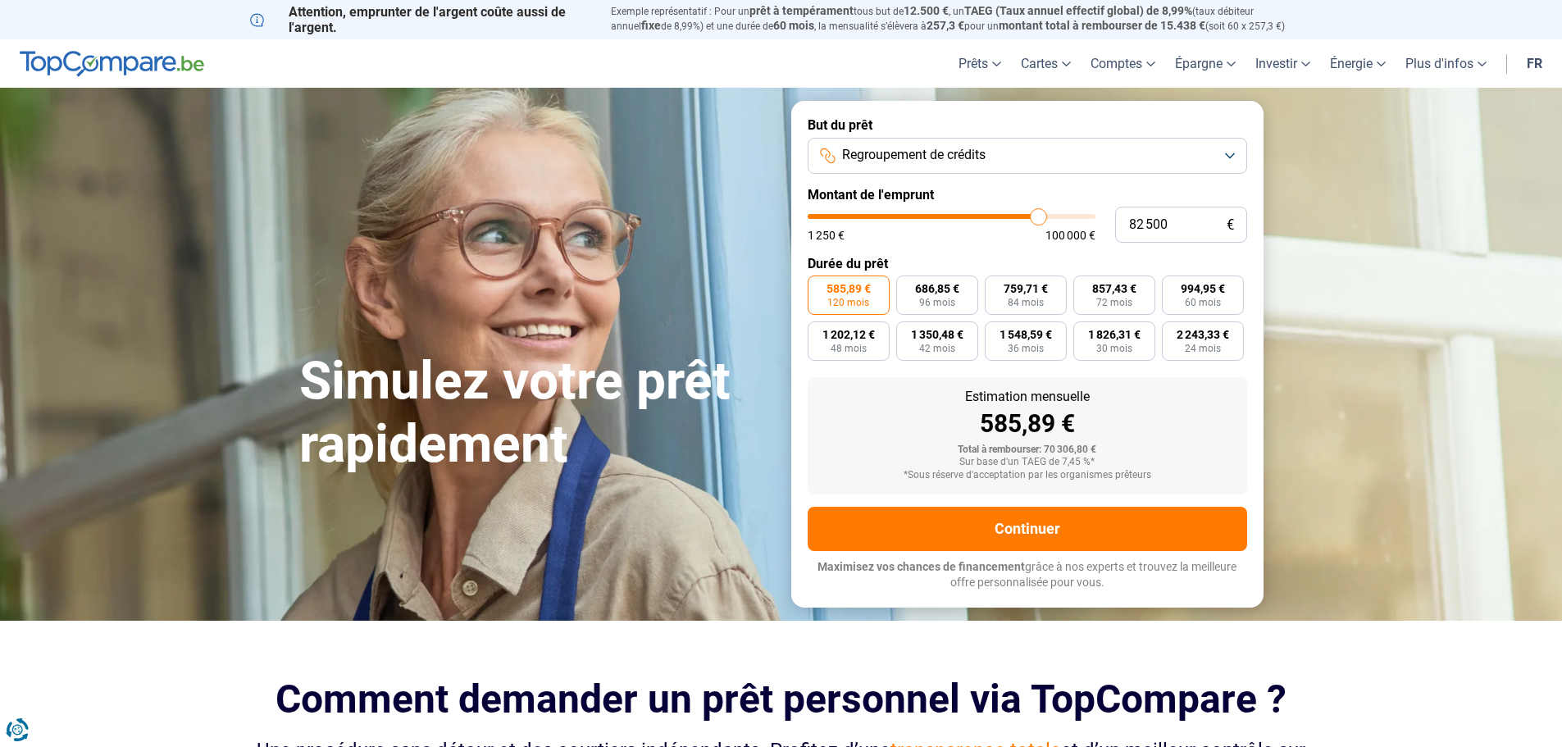
type input "83 000"
type input "83000"
type input "84 000"
type input "84000"
type input "85 750"
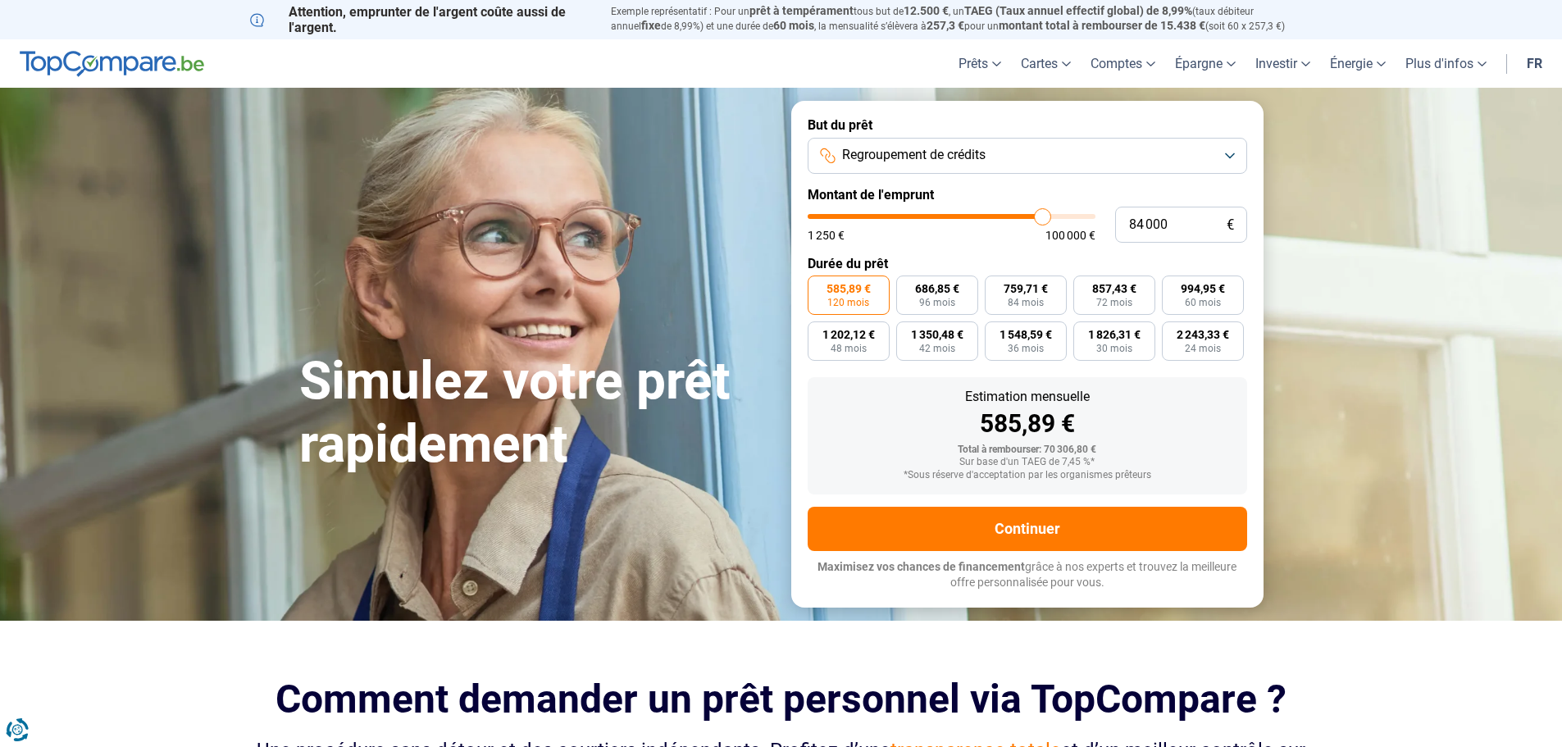
type input "85750"
type input "87 250"
type input "87250"
type input "88 250"
type input "88250"
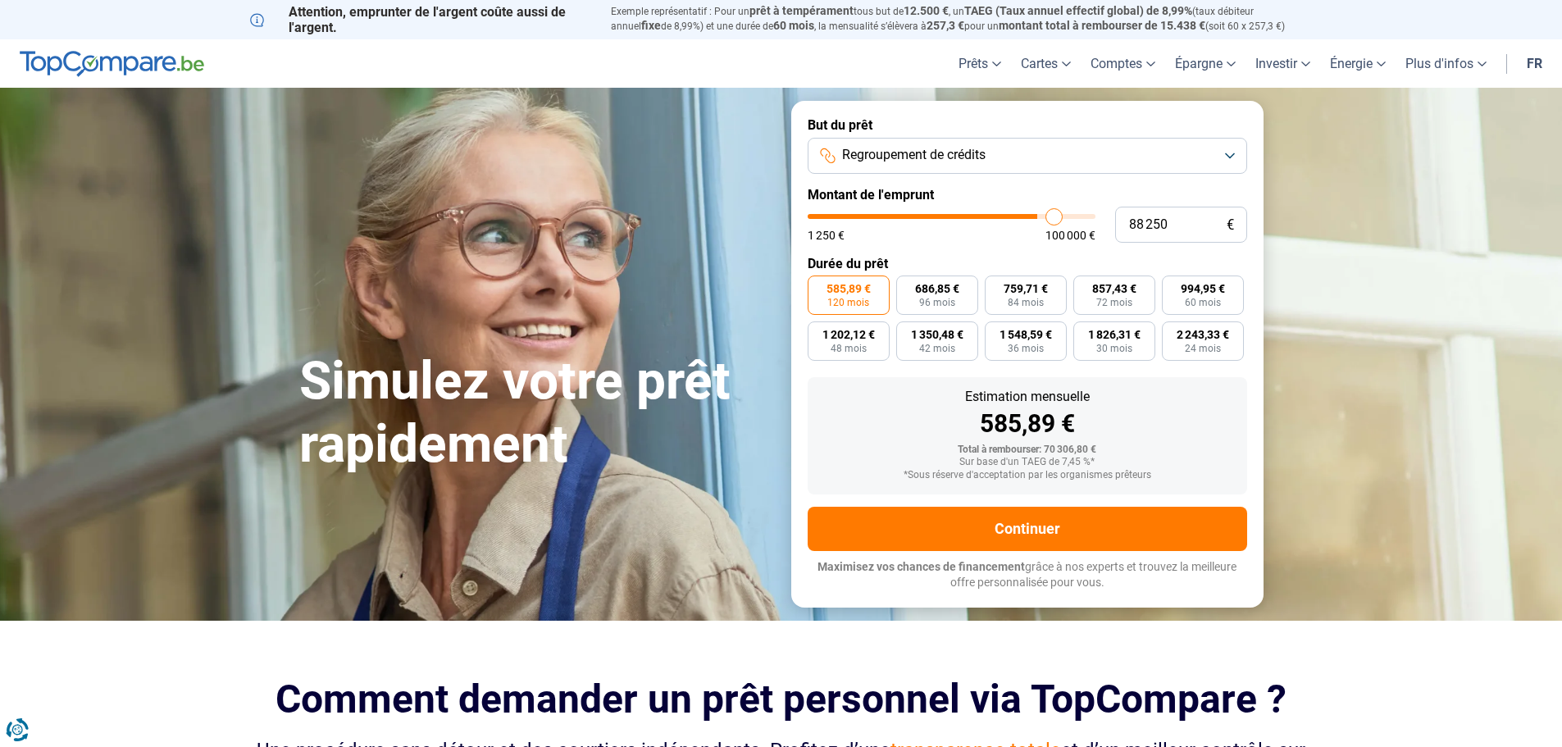
type input "89 750"
type input "89750"
type input "90 500"
type input "90500"
type input "92 000"
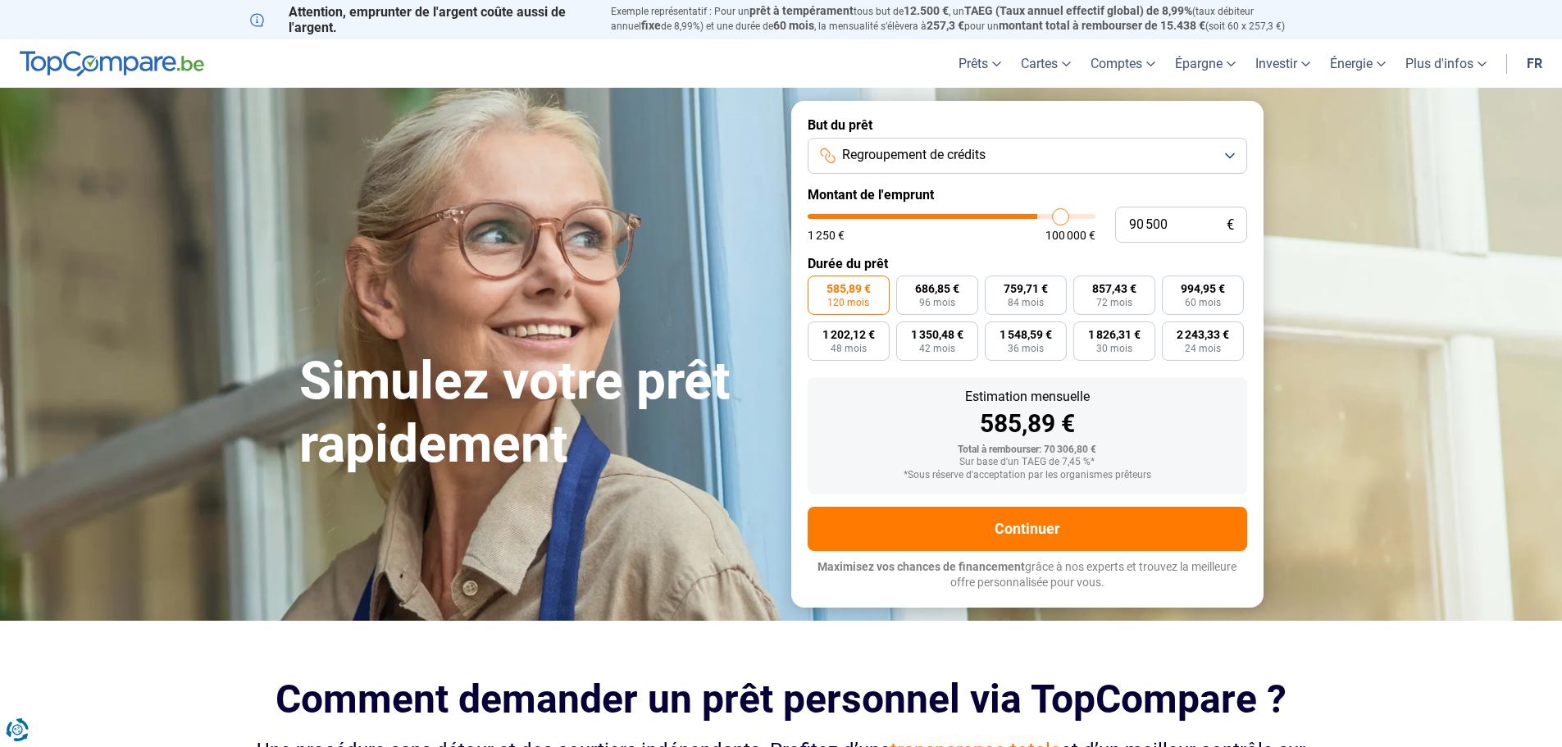
type input "92000"
type input "93 000"
type input "93000"
type input "94 250"
type input "94250"
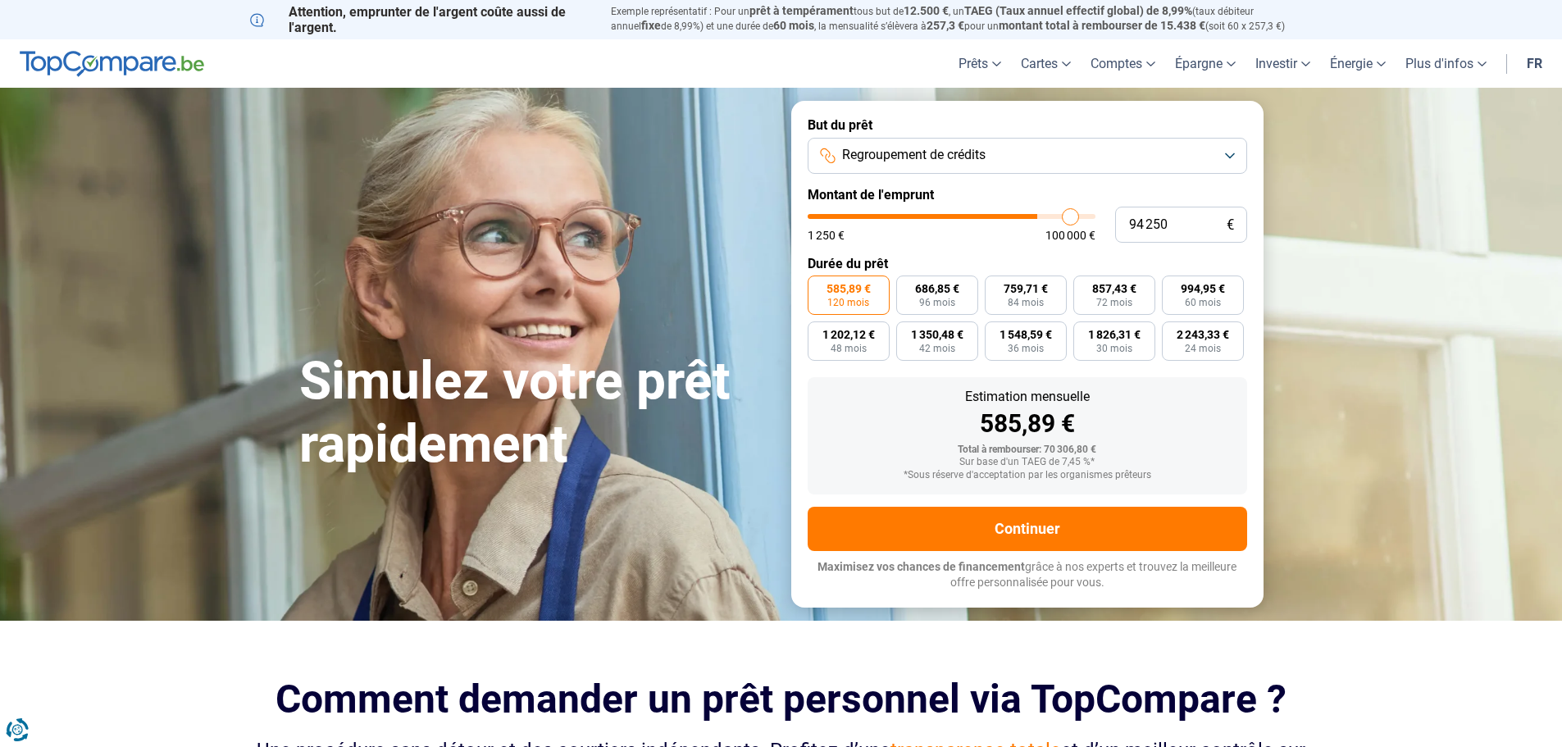
type input "94 750"
type input "94750"
type input "95 750"
type input "95750"
type input "97 000"
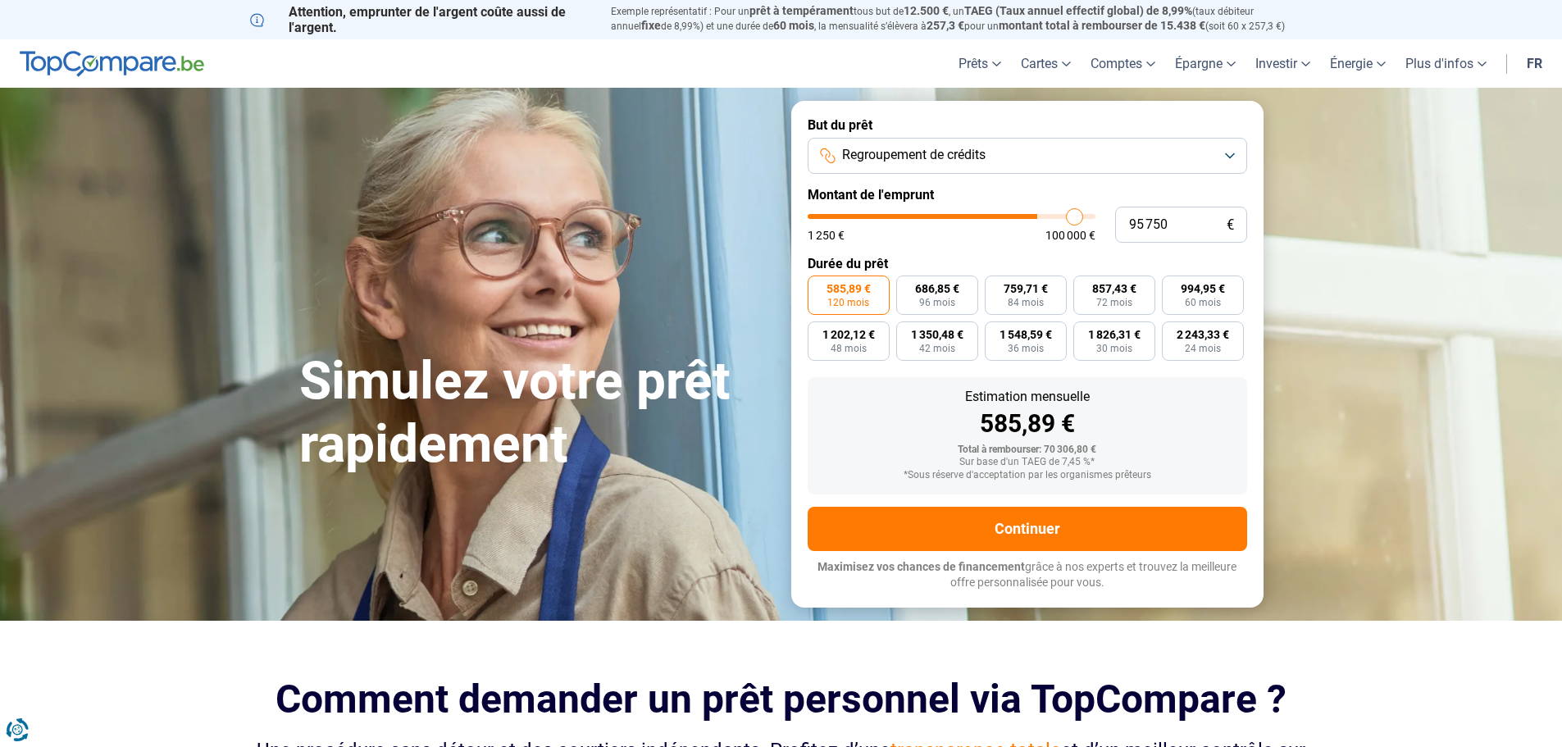
type input "97000"
type input "97 500"
type input "97500"
type input "98 500"
type input "98500"
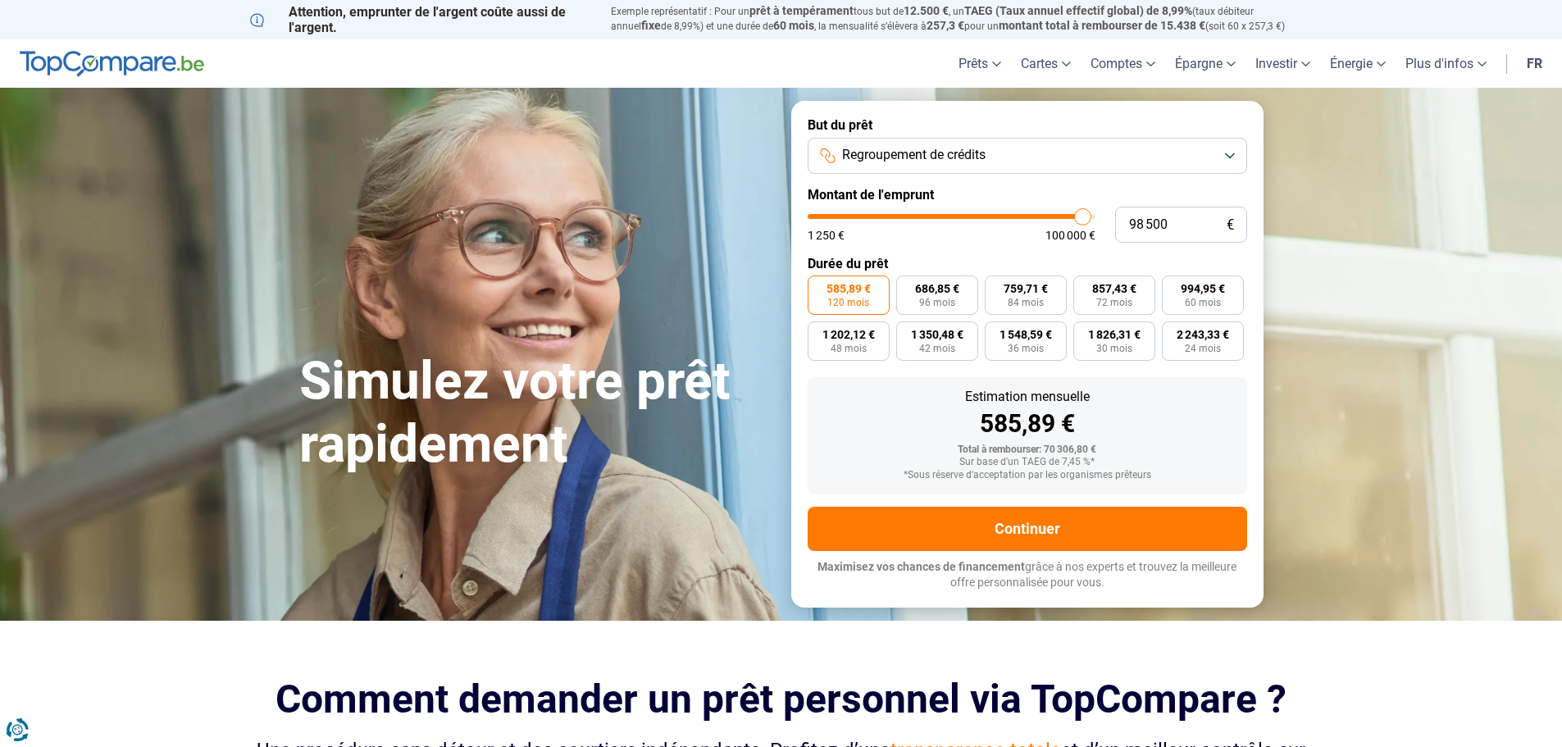
type input "99 000"
type input "99000"
type input "100 000"
drag, startPoint x: 956, startPoint y: 219, endPoint x: 1097, endPoint y: 230, distance: 141.5
type input "100000"
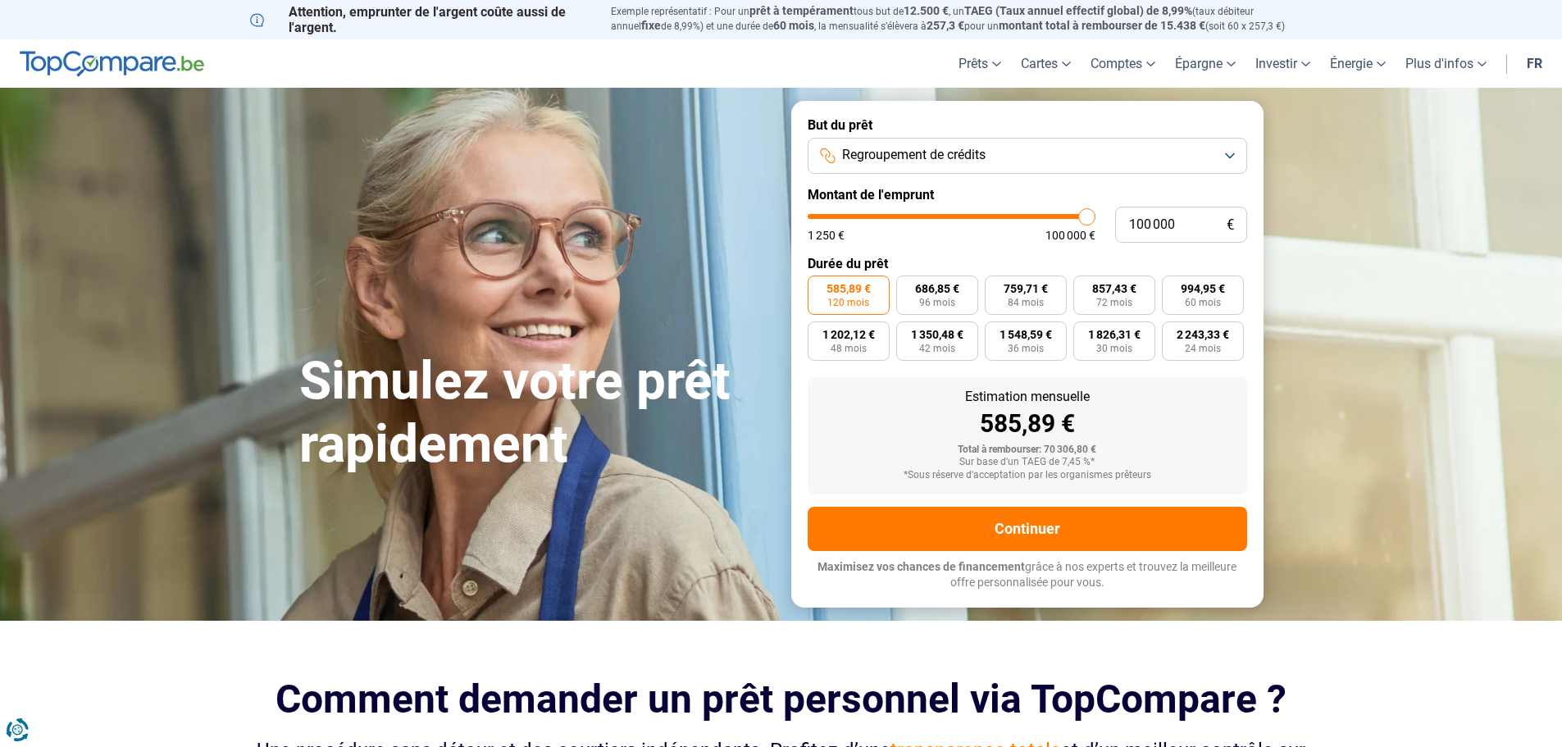
click at [1096, 219] on input "range" at bounding box center [952, 216] width 288 height 5
drag, startPoint x: 1174, startPoint y: 218, endPoint x: 1121, endPoint y: 228, distance: 53.4
click at [1120, 227] on input "100 000" at bounding box center [1181, 225] width 132 height 36
type input "1"
type input "1250"
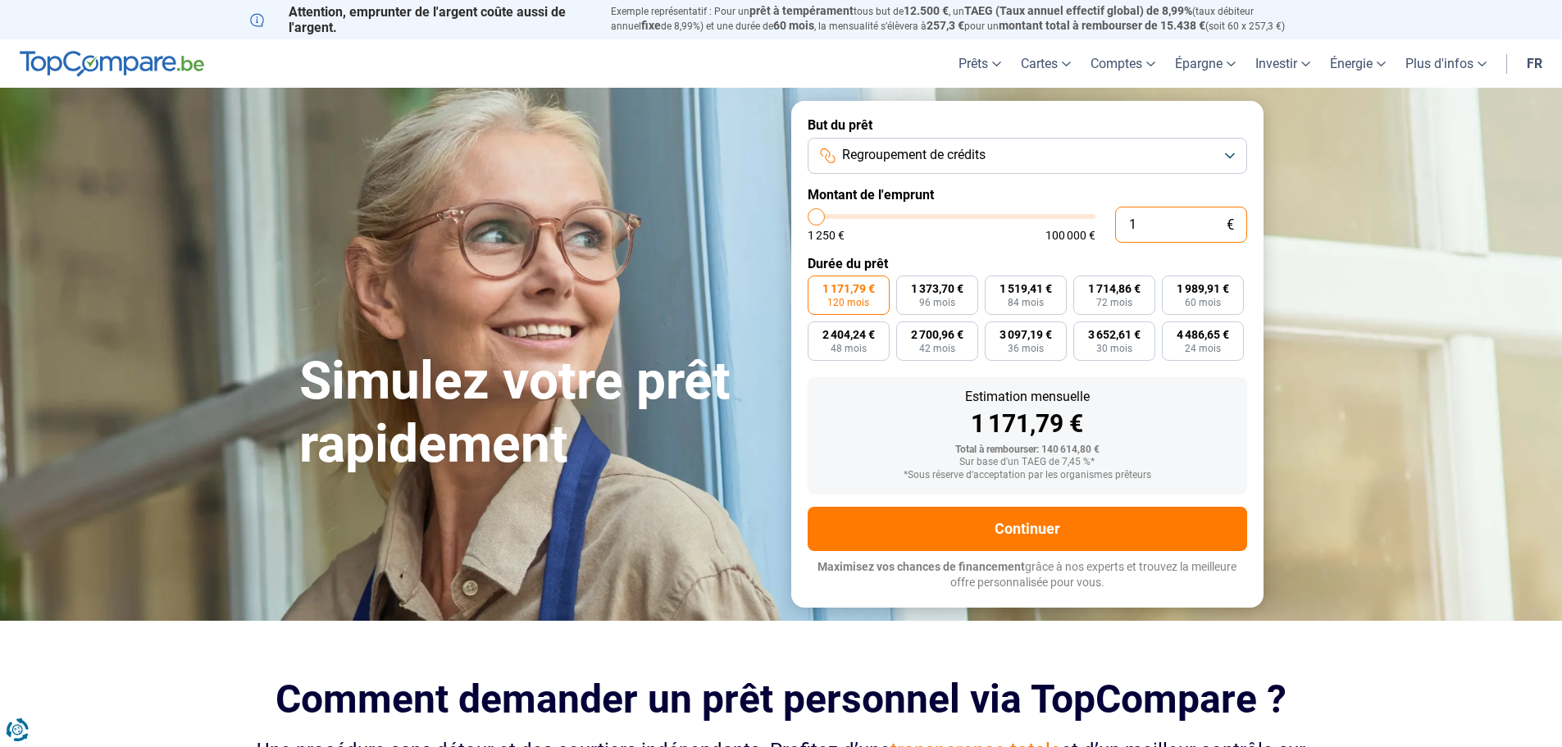
type input "11"
type input "1250"
type input "110"
type input "1250"
type input "1 100"
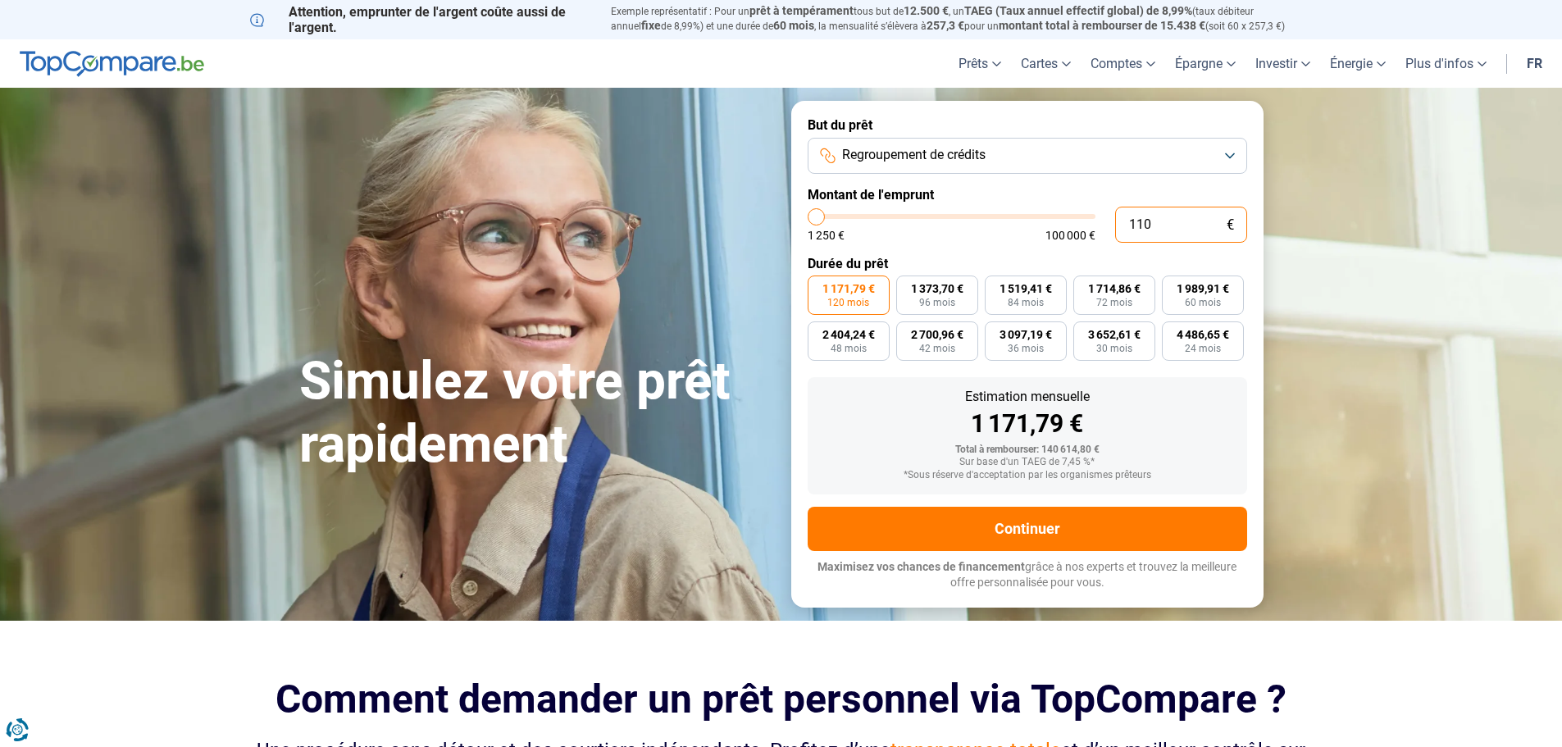
type input "1250"
type input "11 000"
type input "11000"
type input "110 000"
type input "100000"
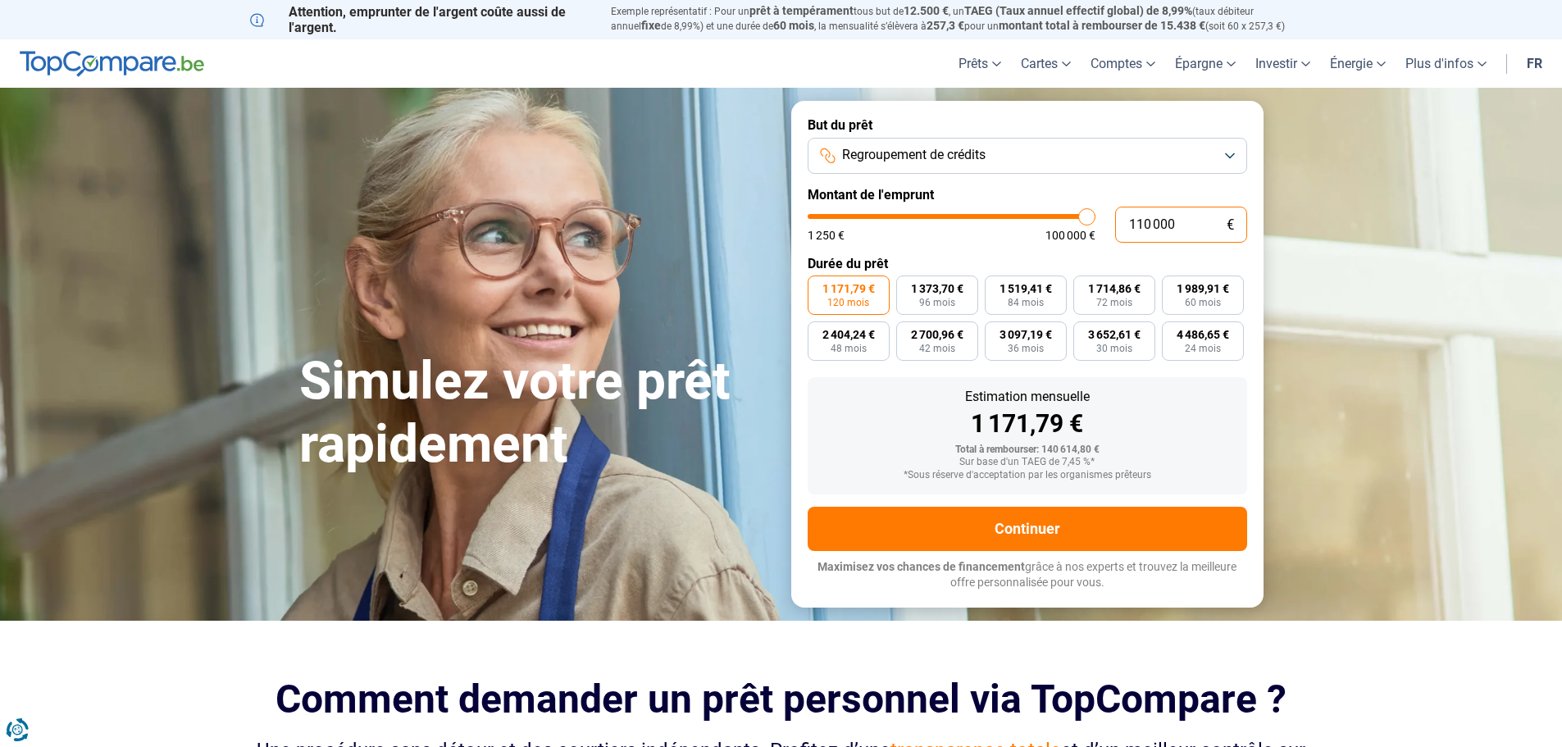
type input "100 000"
type input "100000"
click at [1208, 429] on div "1 171,79 €" at bounding box center [1027, 424] width 413 height 25
click at [995, 236] on div "1 250 € 100 000 €" at bounding box center [952, 235] width 288 height 11
